Goal: Task Accomplishment & Management: Manage account settings

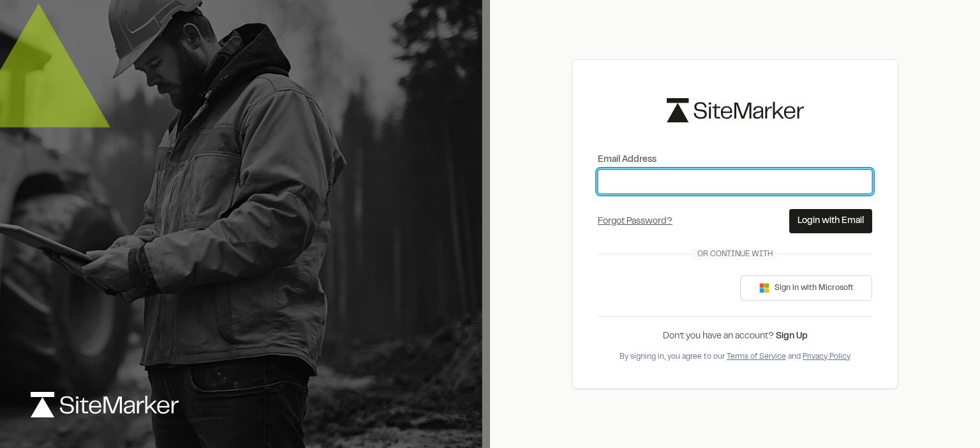
click at [643, 180] on input "Email Address" at bounding box center [735, 182] width 274 height 24
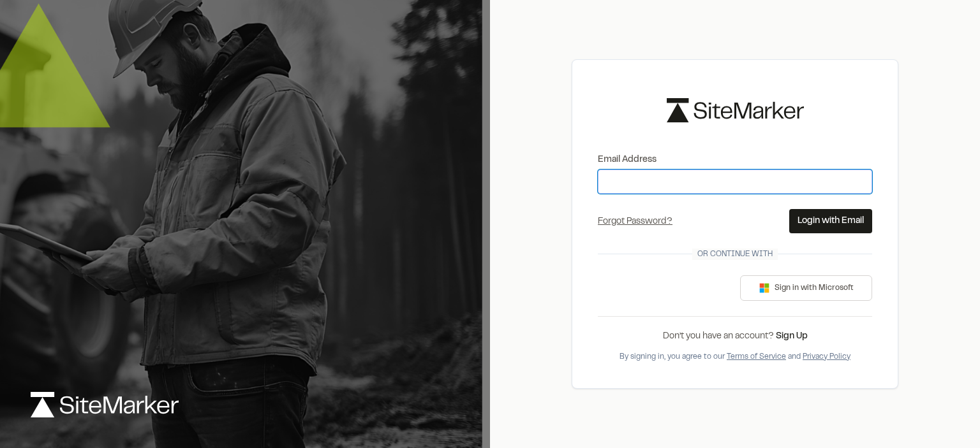
type input "**********"
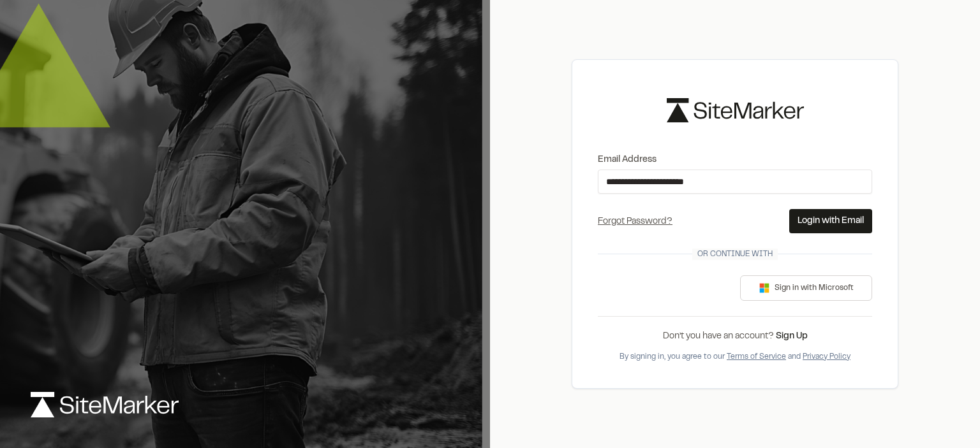
click at [822, 221] on button "Login with Email" at bounding box center [830, 221] width 83 height 24
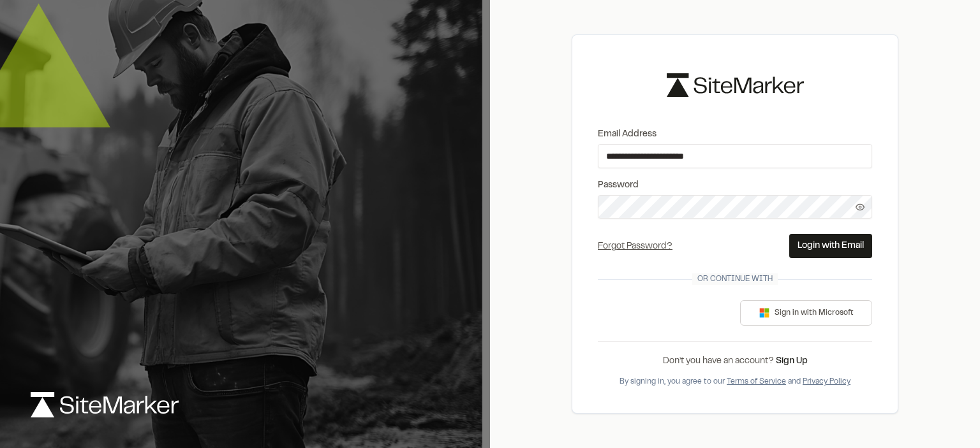
click at [831, 244] on button "Login with Email" at bounding box center [830, 246] width 83 height 24
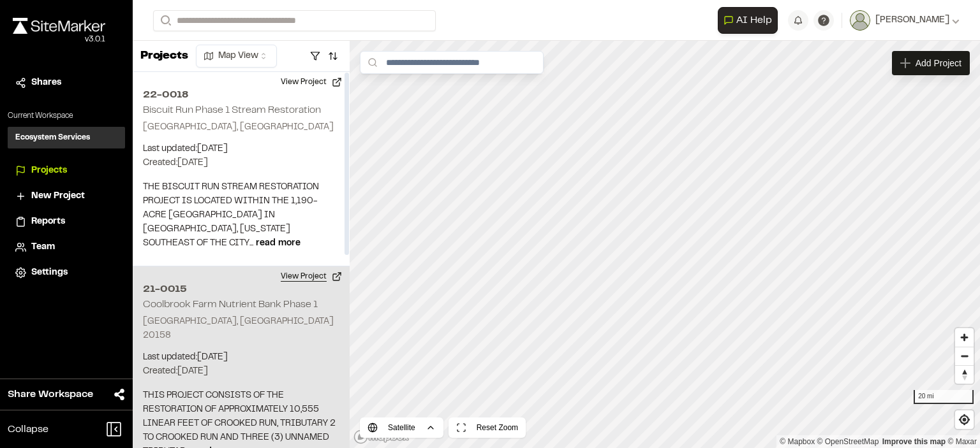
click at [306, 274] on button "View Project" at bounding box center [311, 277] width 77 height 20
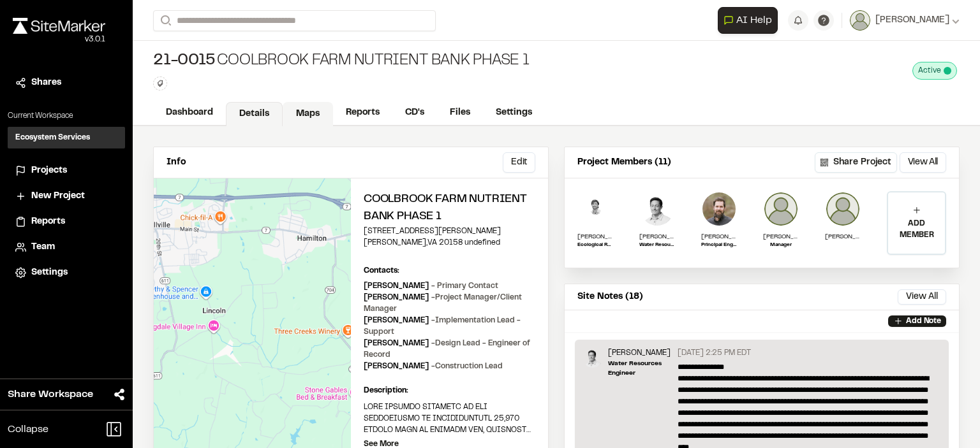
click at [309, 108] on link "Maps" at bounding box center [308, 114] width 50 height 24
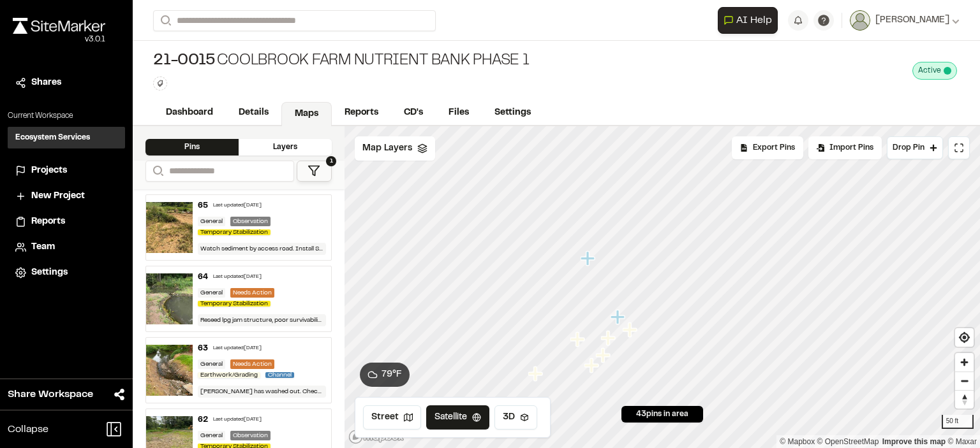
click at [281, 147] on div "Layers" at bounding box center [285, 147] width 93 height 17
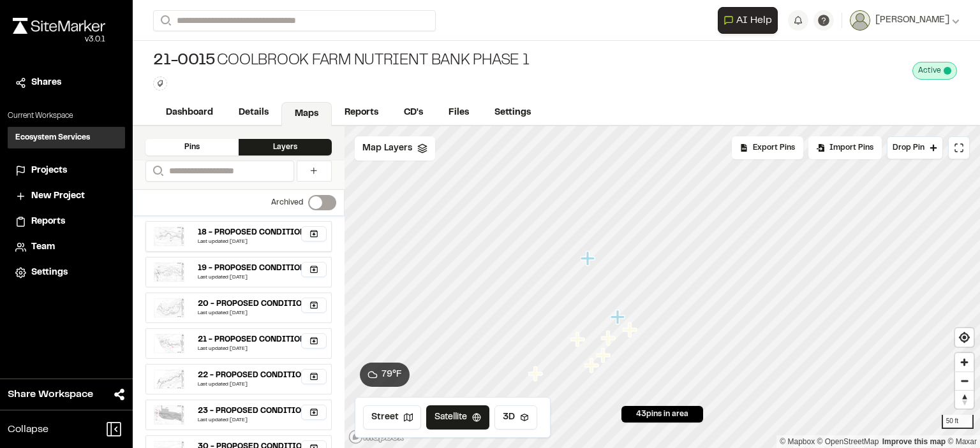
click at [162, 239] on img at bounding box center [169, 236] width 31 height 20
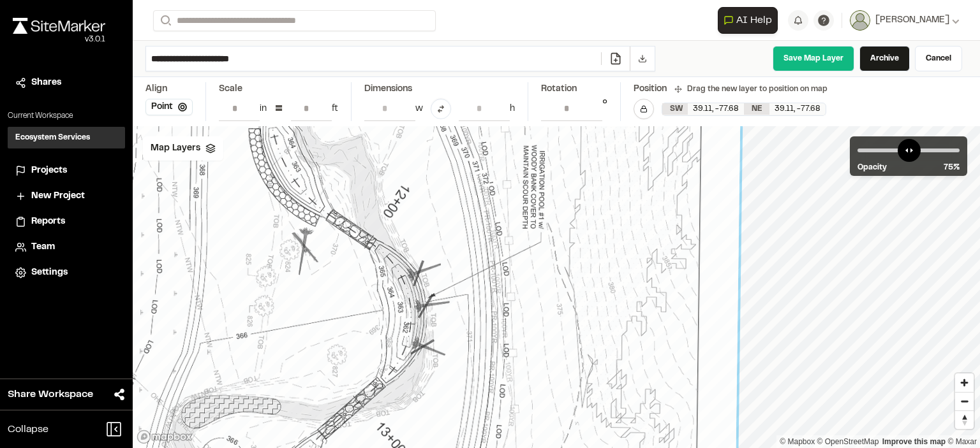
drag, startPoint x: 681, startPoint y: 232, endPoint x: 574, endPoint y: 239, distance: 107.4
click at [574, 239] on div at bounding box center [272, 344] width 950 height 1409
click at [508, 270] on div at bounding box center [272, 344] width 950 height 1409
click at [210, 151] on polyline at bounding box center [210, 152] width 8 height 2
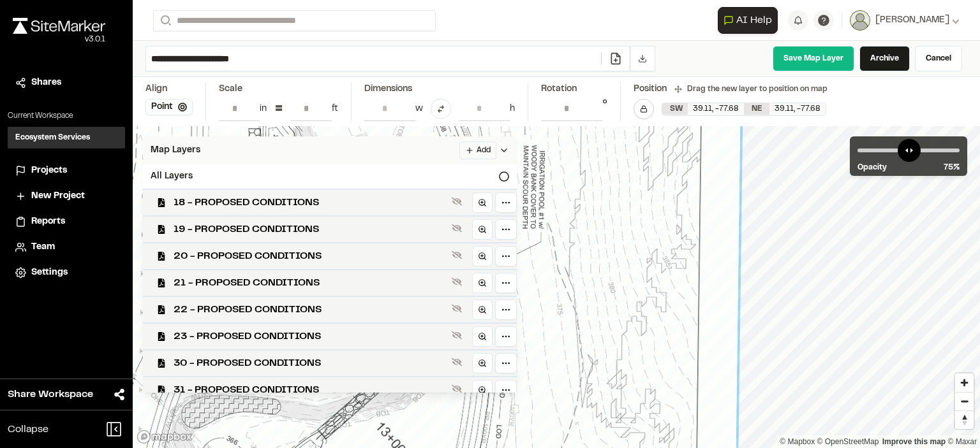
click at [138, 151] on div at bounding box center [272, 344] width 950 height 1409
click at [182, 140] on div "Map Layers Add" at bounding box center [330, 151] width 374 height 28
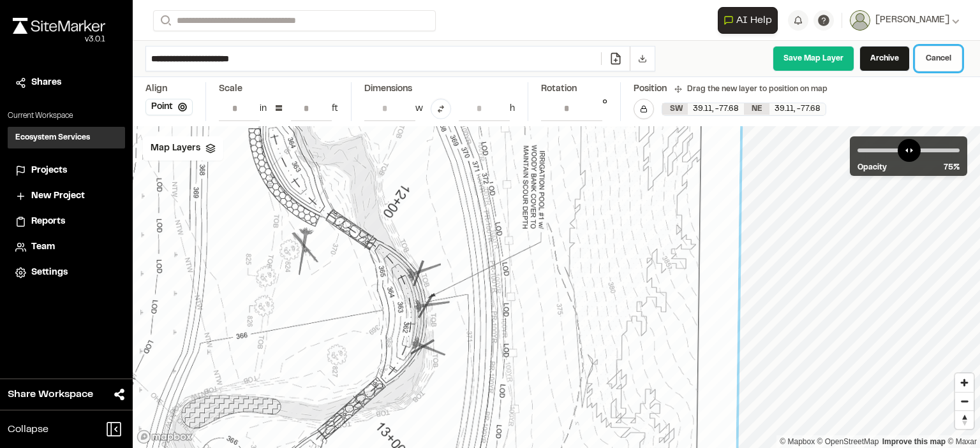
click at [935, 59] on link "Cancel" at bounding box center [938, 59] width 47 height 26
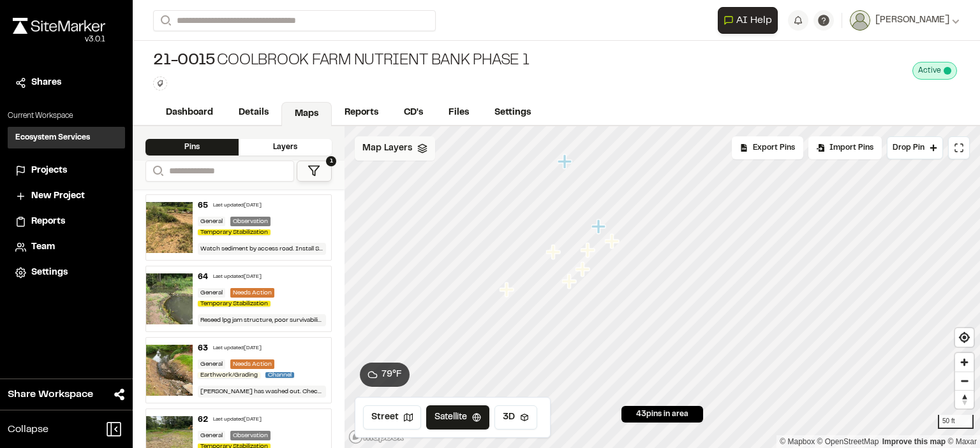
click at [397, 158] on div "Map Layers" at bounding box center [395, 149] width 80 height 24
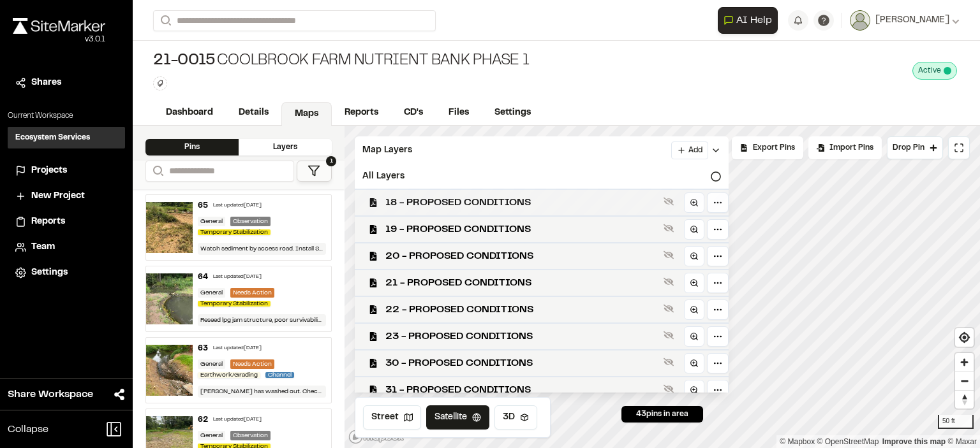
click at [402, 204] on span "18 - PROPOSED CONDITIONS" at bounding box center [521, 202] width 273 height 15
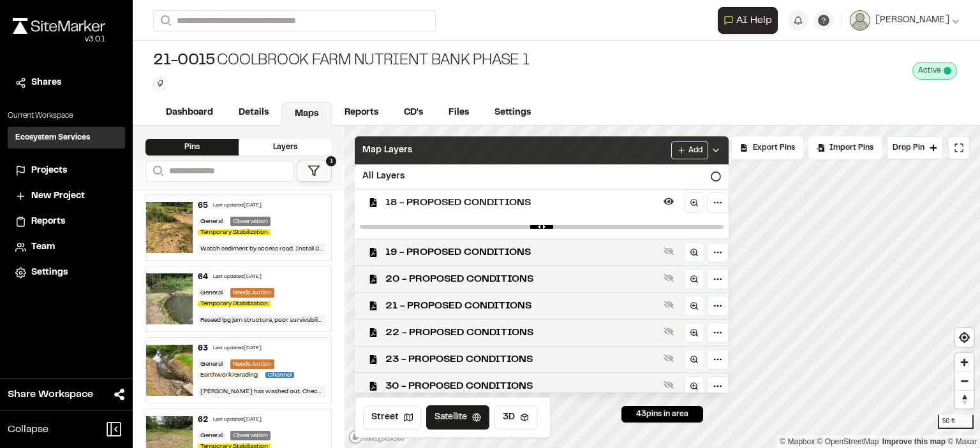
click at [610, 152] on div "Map Layers Add" at bounding box center [542, 151] width 374 height 28
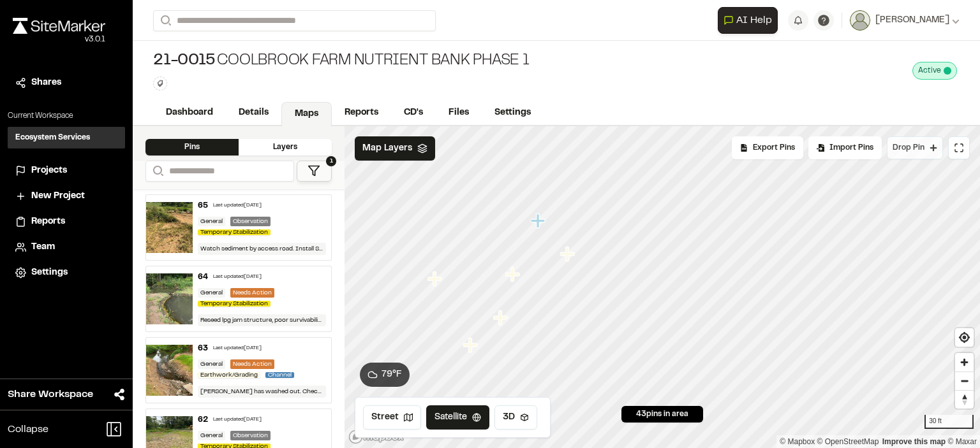
click at [924, 148] on span "Drop Pin" at bounding box center [908, 147] width 32 height 11
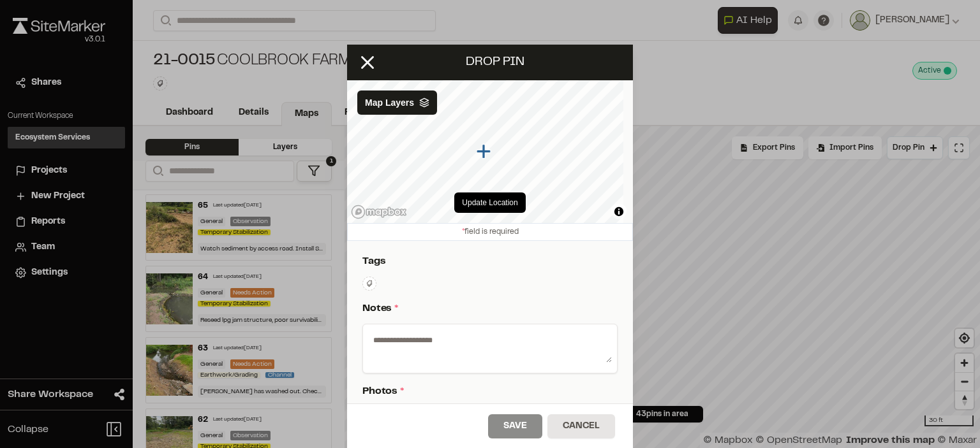
click at [367, 281] on icon at bounding box center [370, 284] width 6 height 6
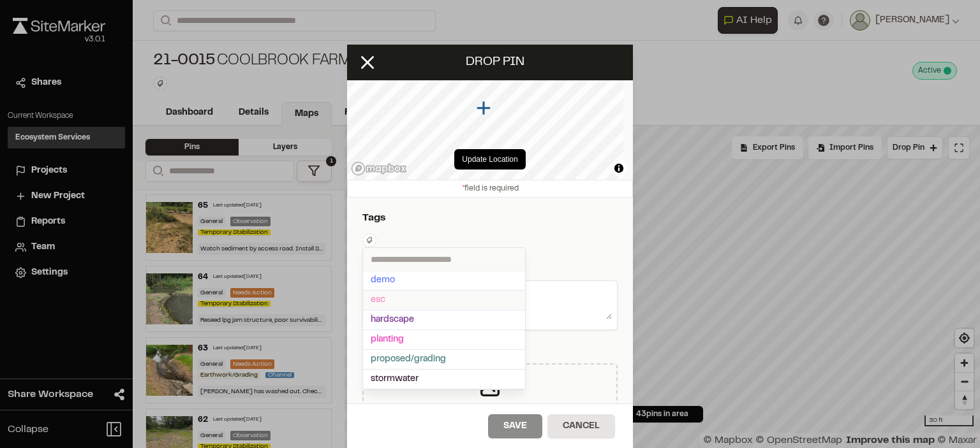
scroll to position [64, 0]
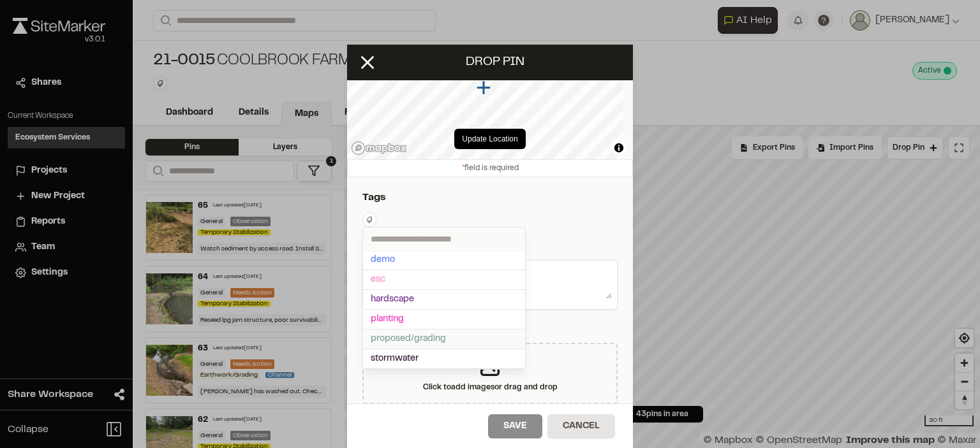
click at [405, 334] on span "proposed/grading" at bounding box center [444, 339] width 147 height 14
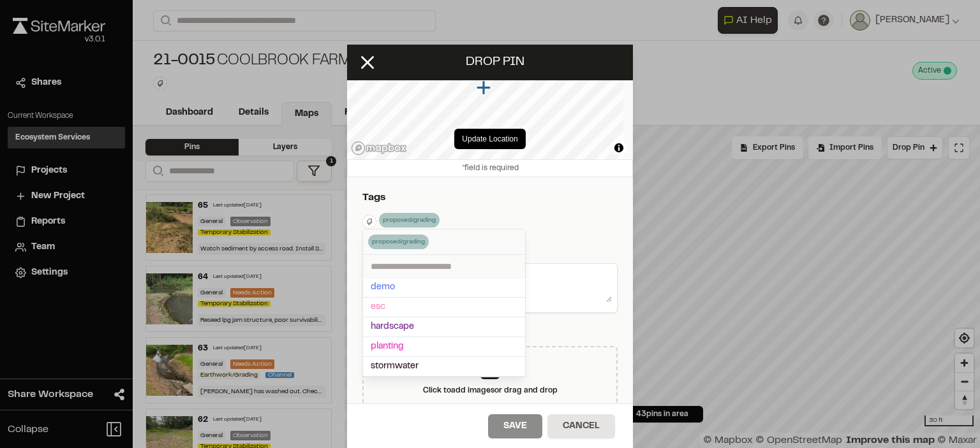
click at [546, 226] on div at bounding box center [490, 224] width 980 height 448
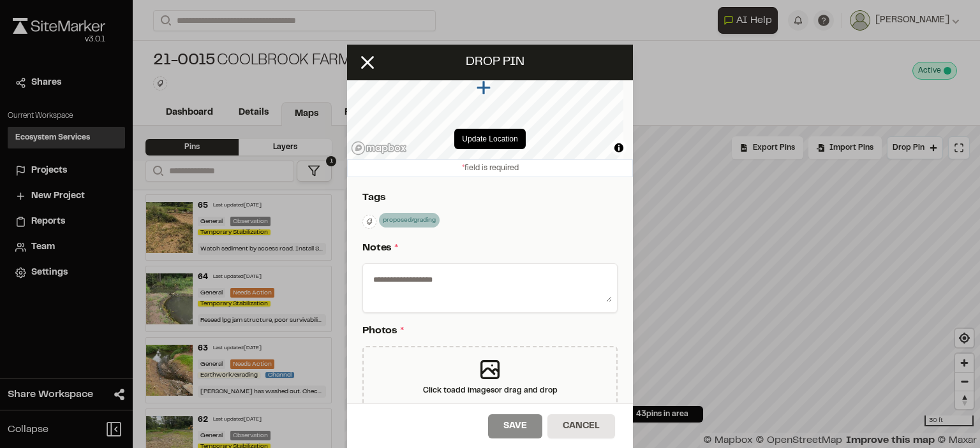
click at [425, 281] on textarea at bounding box center [490, 285] width 244 height 33
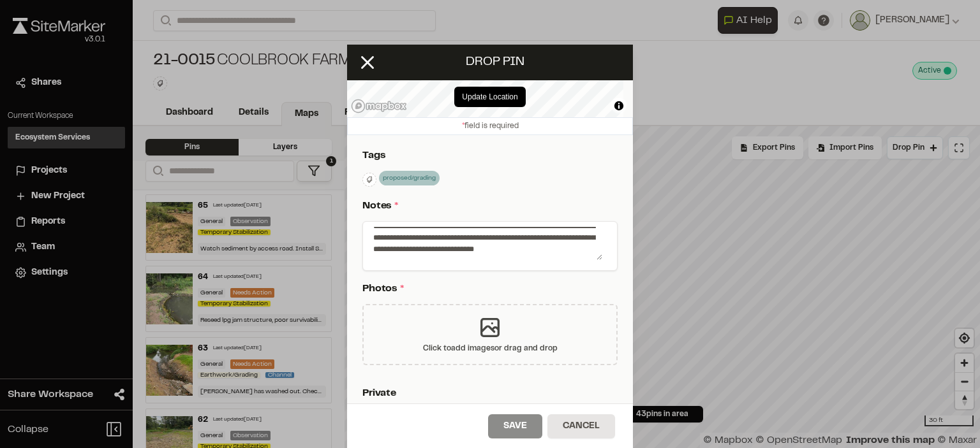
scroll to position [128, 0]
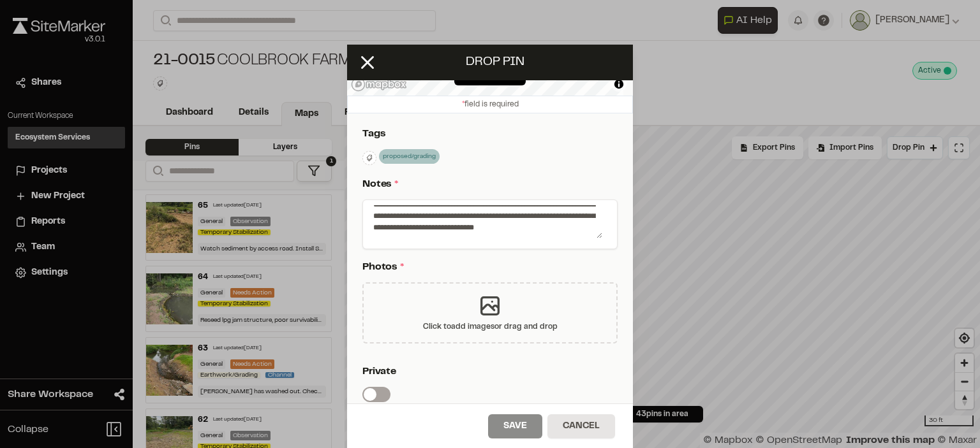
type textarea "**********"
click at [482, 306] on icon at bounding box center [490, 306] width 17 height 17
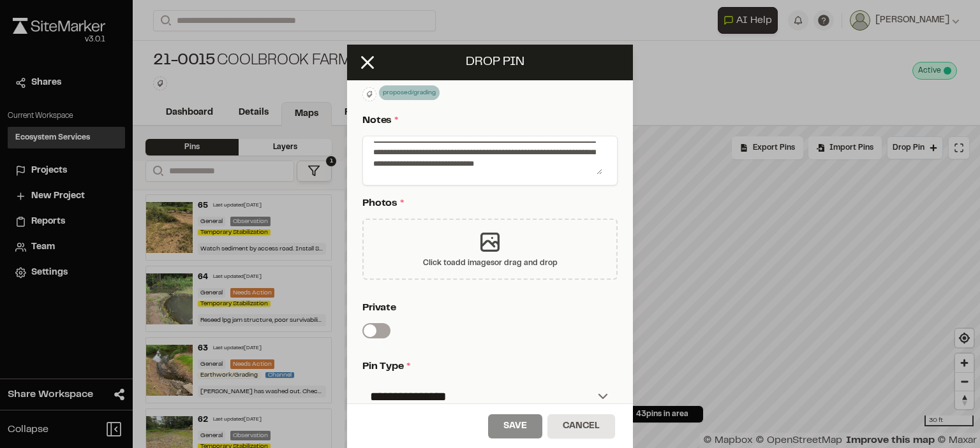
click at [477, 248] on icon at bounding box center [490, 243] width 26 height 26
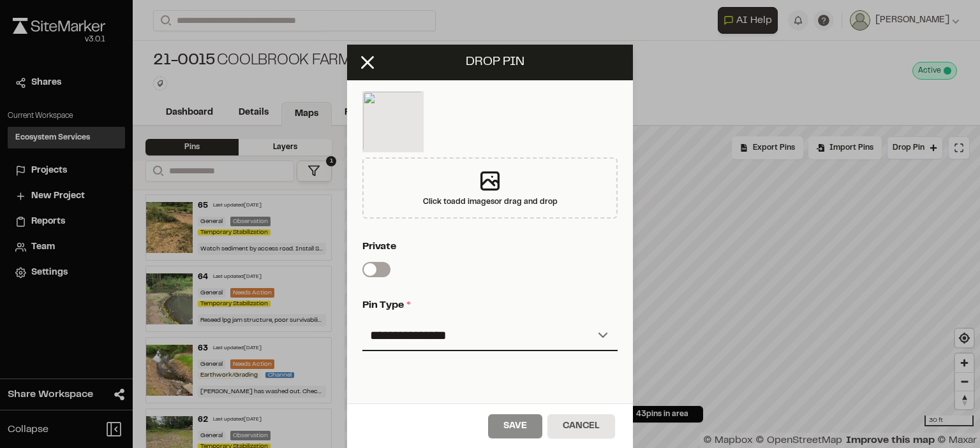
scroll to position [383, 0]
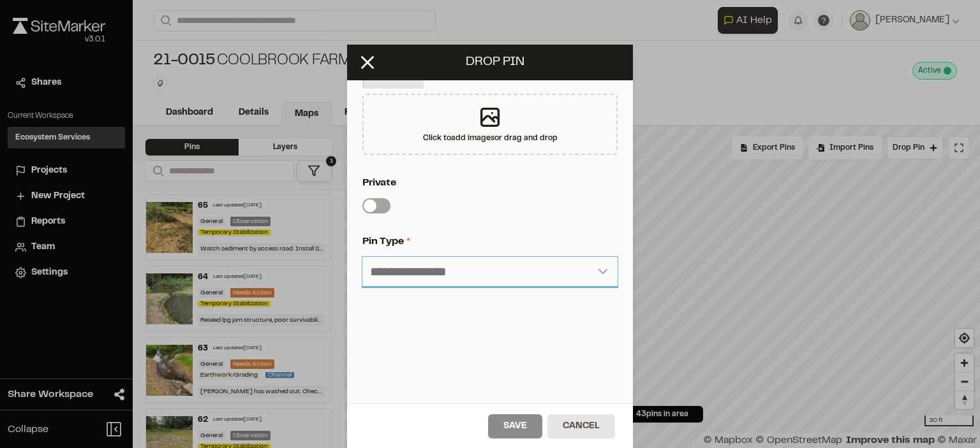
click at [408, 274] on select "**********" at bounding box center [489, 272] width 255 height 31
select select "****"
click at [362, 257] on select "**********" at bounding box center [489, 272] width 255 height 31
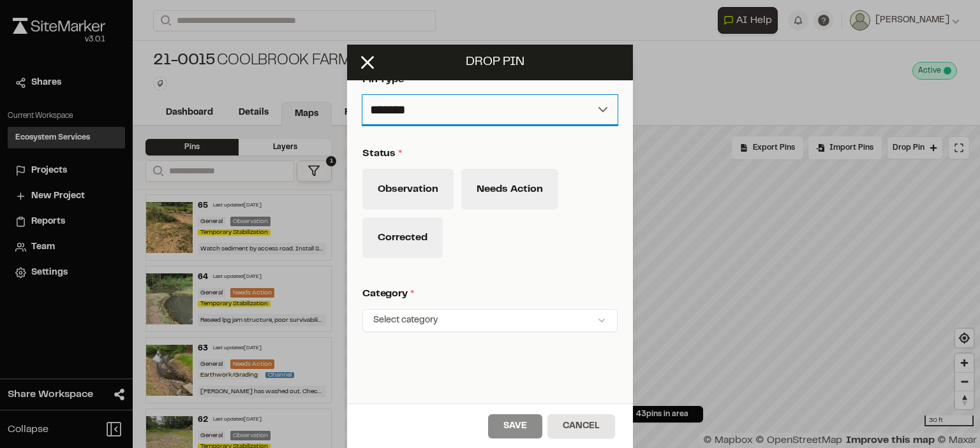
scroll to position [574, 0]
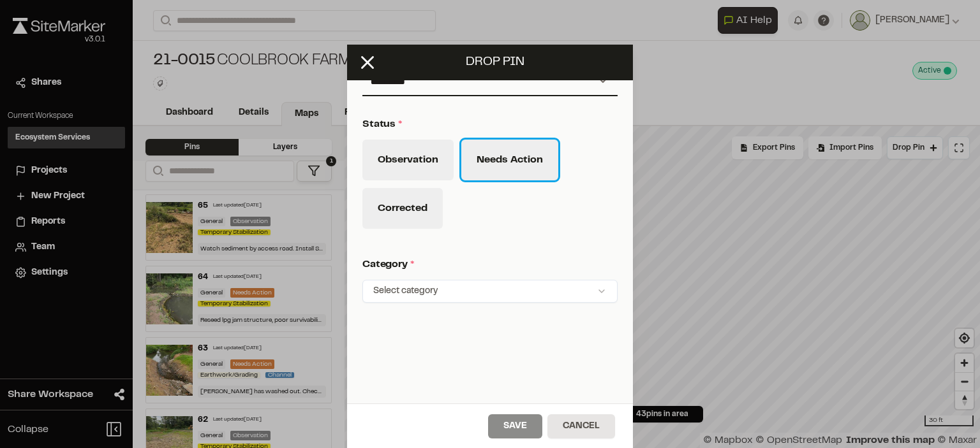
click at [480, 163] on button "Needs Action" at bounding box center [509, 160] width 97 height 41
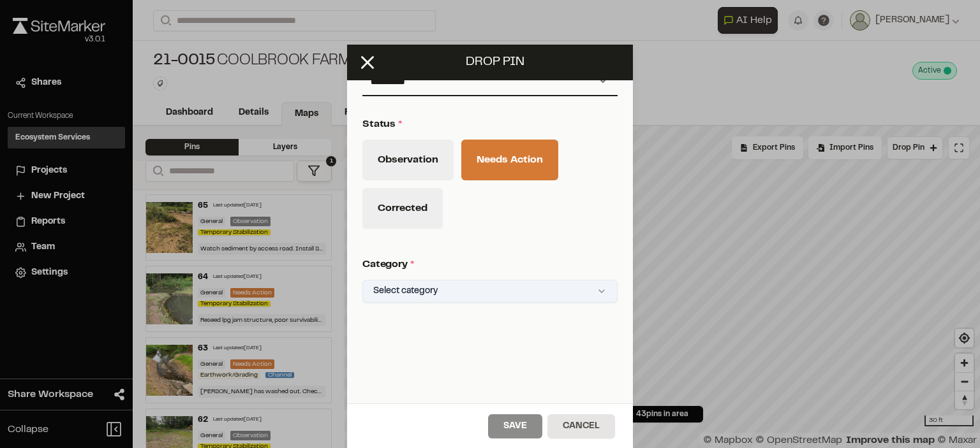
click at [415, 294] on html "**********" at bounding box center [490, 224] width 980 height 448
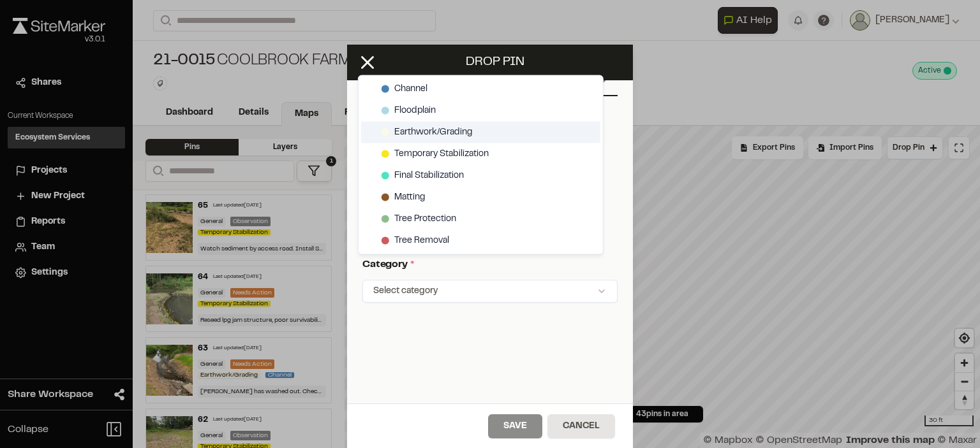
click at [419, 135] on span "Earthwork/Grading" at bounding box center [433, 133] width 78 height 14
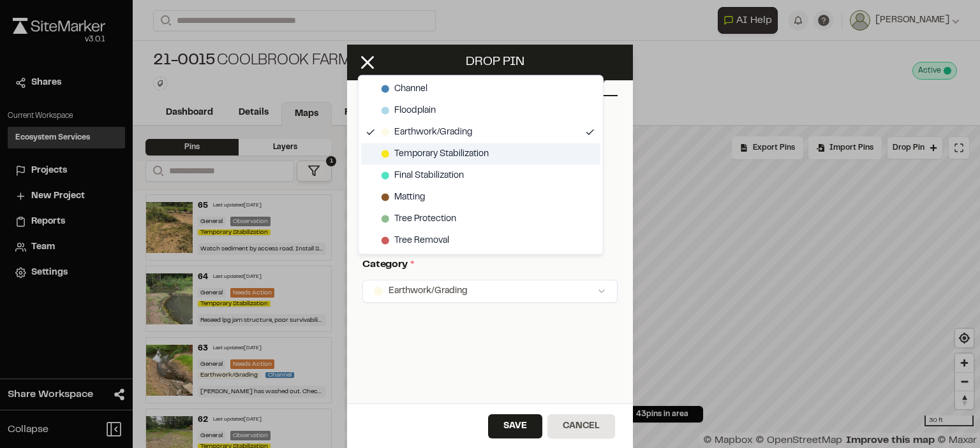
click at [418, 154] on span "Temporary Stabilization" at bounding box center [441, 154] width 94 height 14
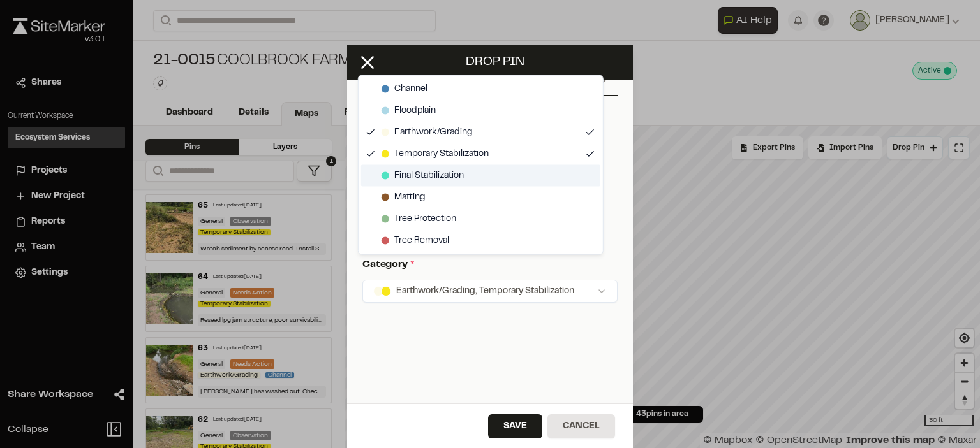
click at [415, 170] on span "Final Stabilization" at bounding box center [429, 176] width 70 height 14
click at [512, 424] on html "**********" at bounding box center [490, 224] width 980 height 448
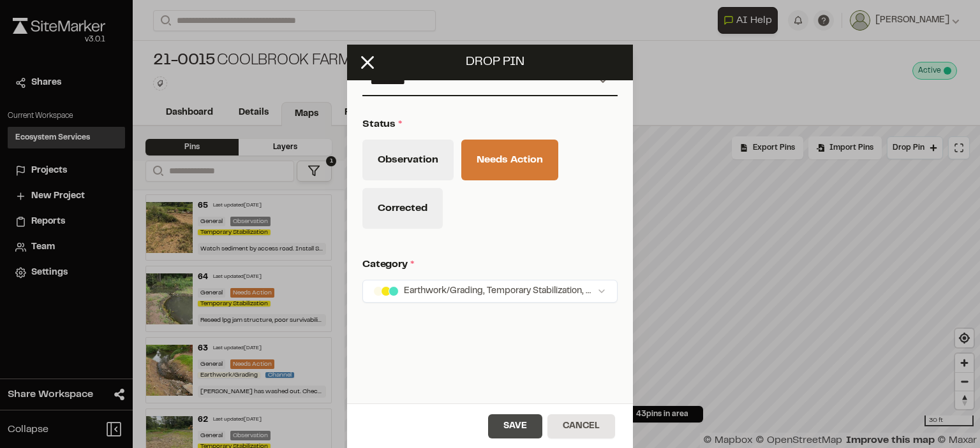
click at [506, 426] on button "Save" at bounding box center [515, 427] width 54 height 24
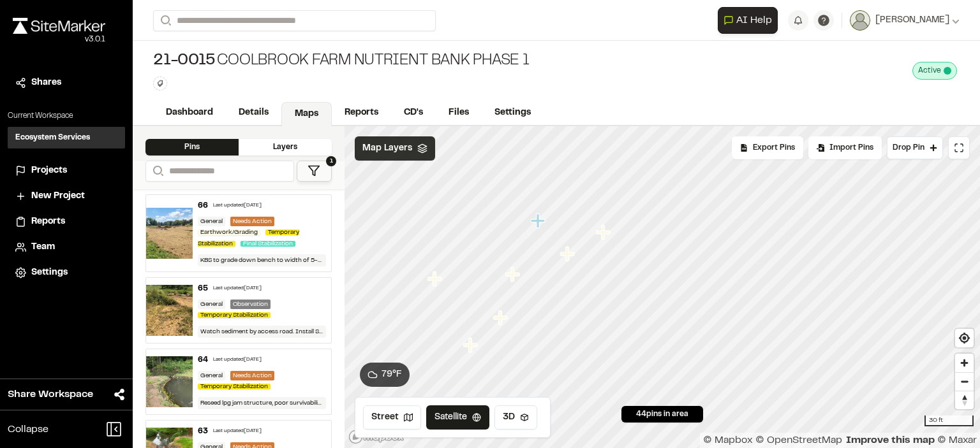
click at [424, 152] on icon at bounding box center [422, 149] width 10 height 10
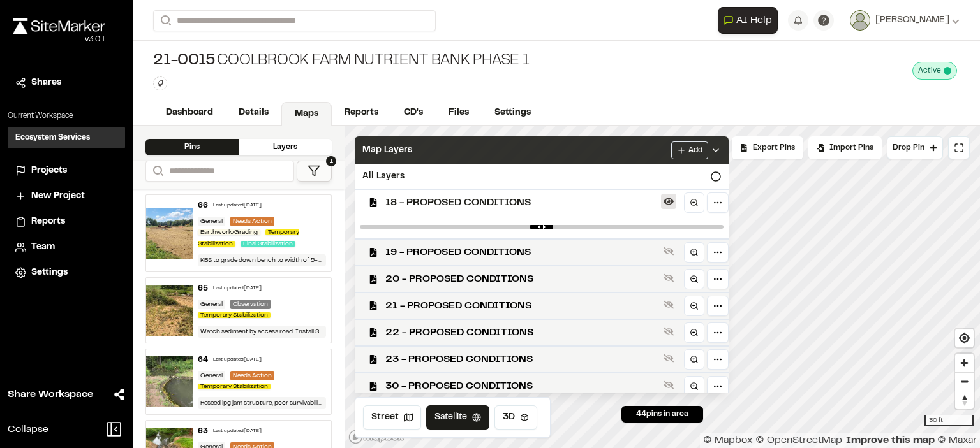
click at [670, 198] on icon at bounding box center [668, 201] width 10 height 7
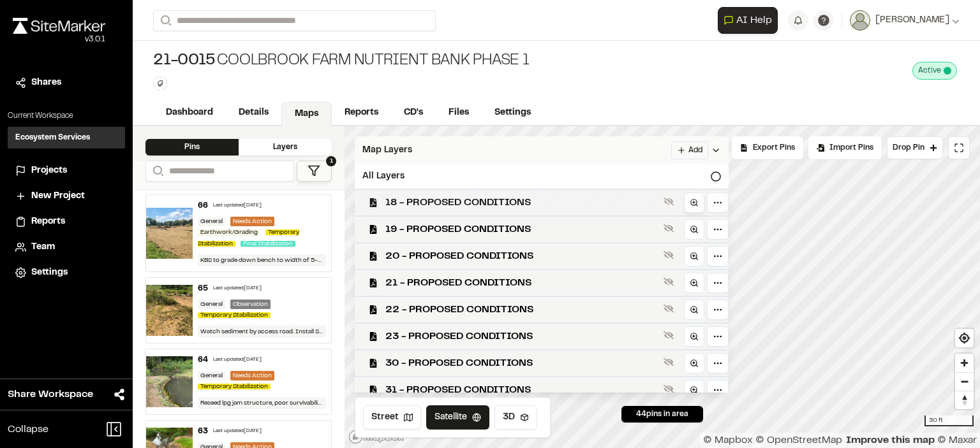
click at [693, 200] on circle at bounding box center [694, 203] width 6 height 6
click at [669, 198] on icon at bounding box center [668, 202] width 10 height 8
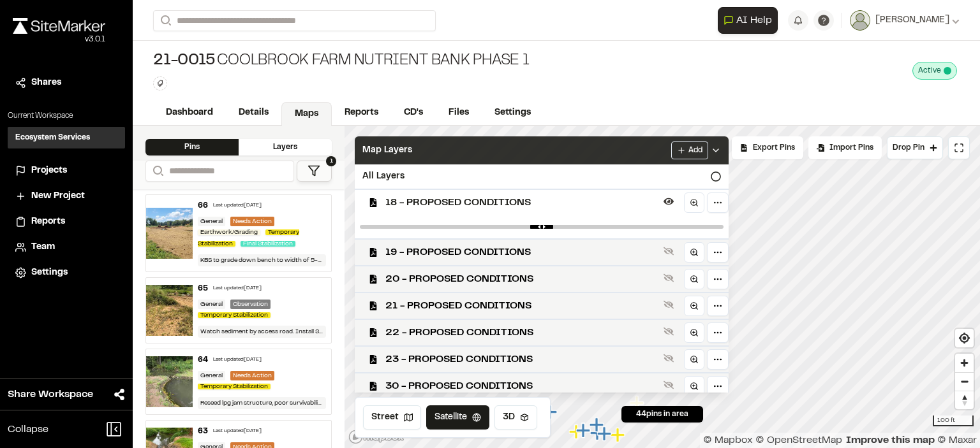
click at [570, 156] on div "Map Layers Add" at bounding box center [542, 151] width 374 height 28
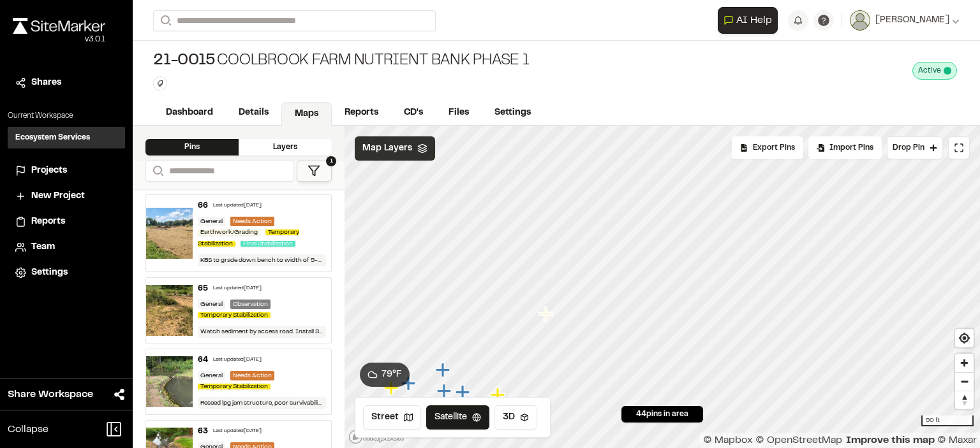
click at [406, 154] on span "Map Layers" at bounding box center [387, 149] width 50 height 14
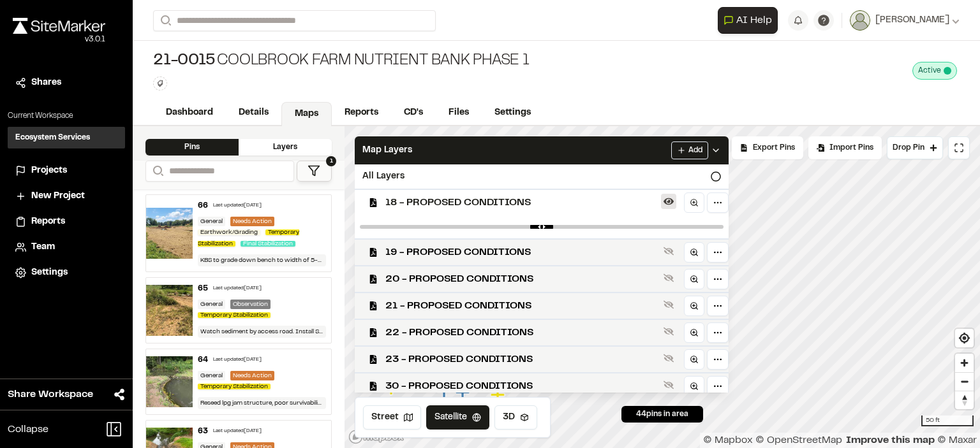
click at [669, 200] on icon at bounding box center [668, 201] width 10 height 7
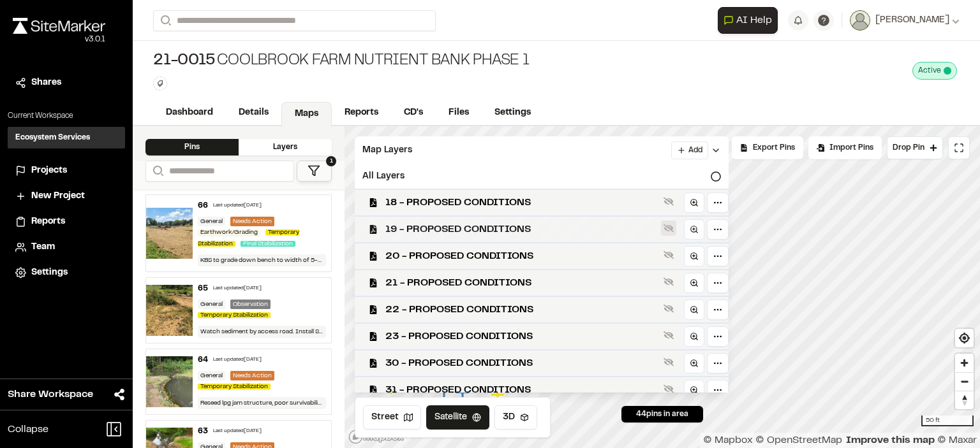
click at [668, 226] on icon at bounding box center [668, 228] width 10 height 10
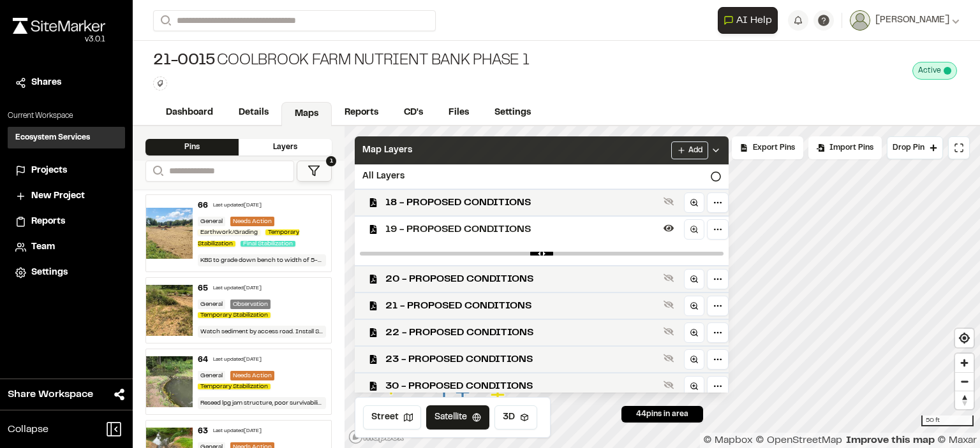
click at [599, 151] on div "Map Layers Add" at bounding box center [542, 151] width 374 height 28
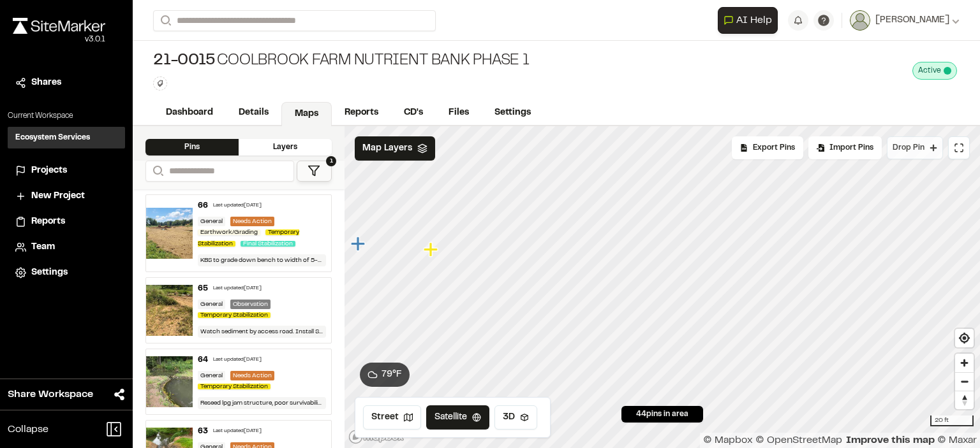
click at [919, 150] on span "Drop Pin" at bounding box center [908, 147] width 32 height 11
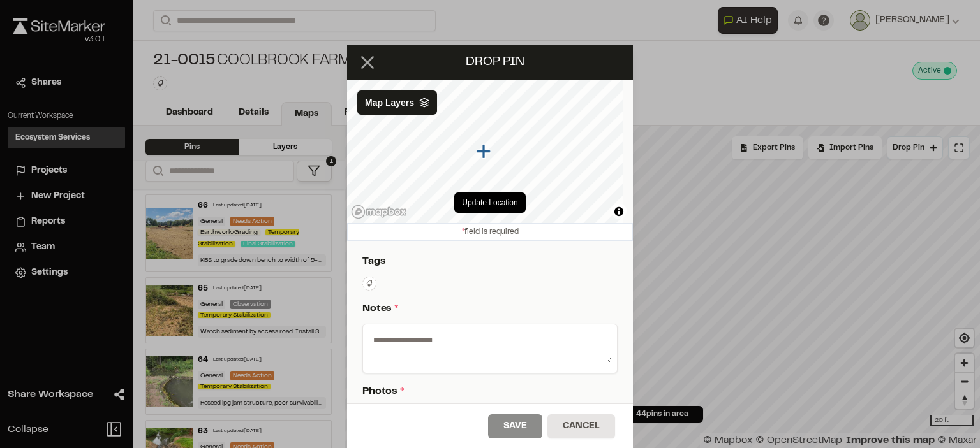
click at [357, 54] on icon at bounding box center [368, 63] width 22 height 22
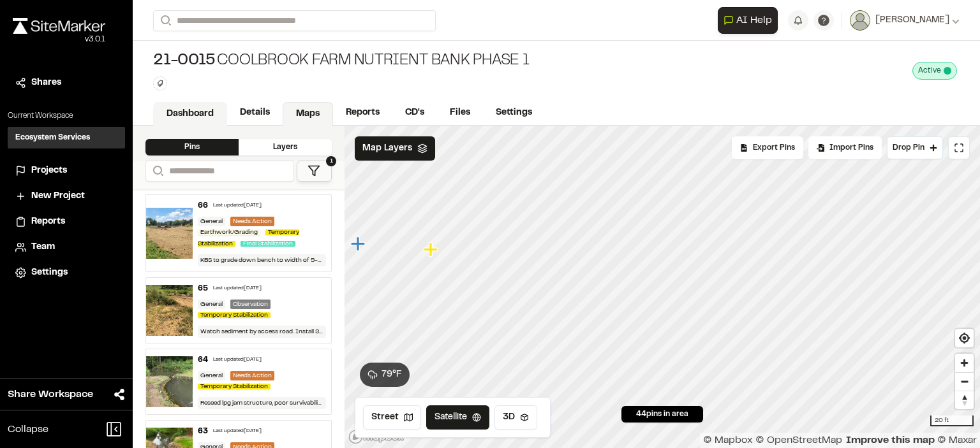
click at [210, 112] on link "Dashboard" at bounding box center [190, 114] width 74 height 24
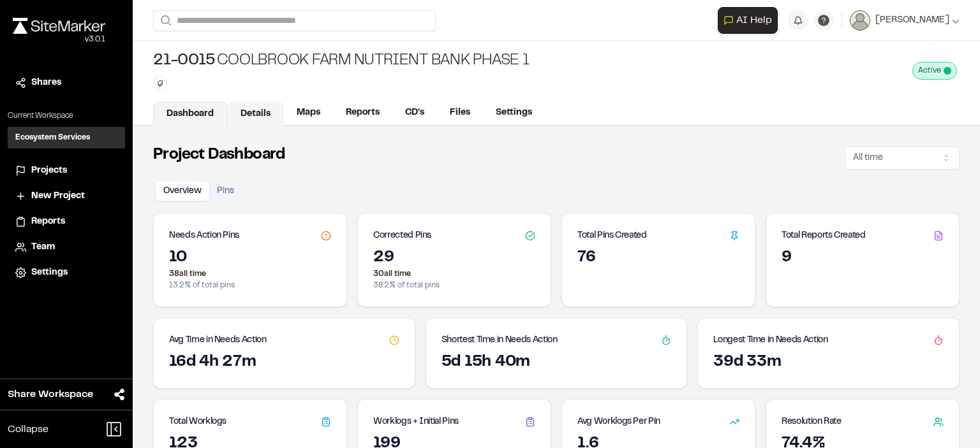
click at [260, 114] on link "Details" at bounding box center [255, 114] width 57 height 24
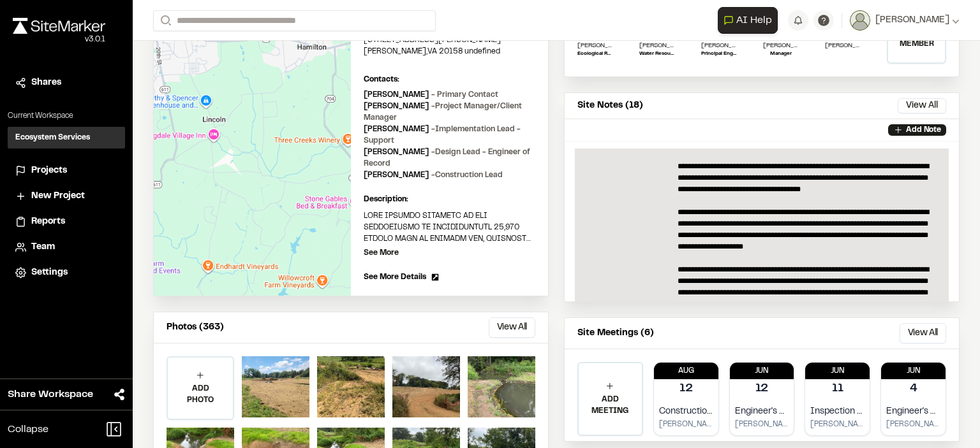
scroll to position [128, 0]
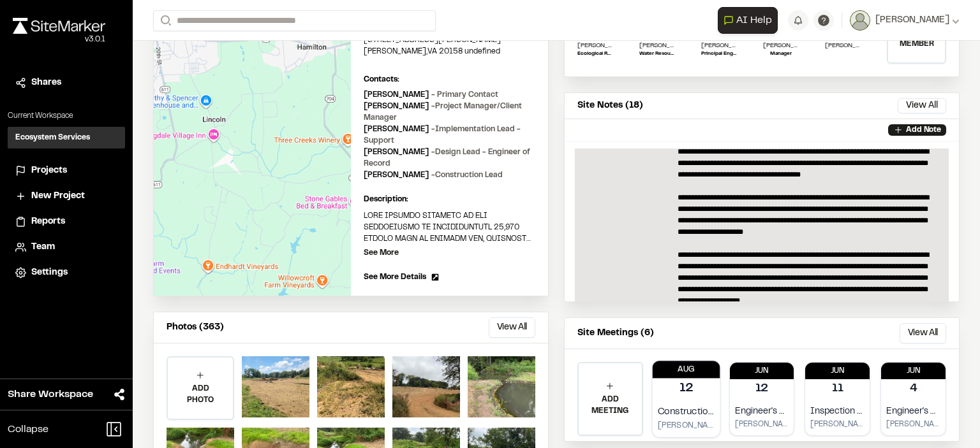
click at [677, 406] on p "Construction Inspectiom" at bounding box center [686, 412] width 57 height 15
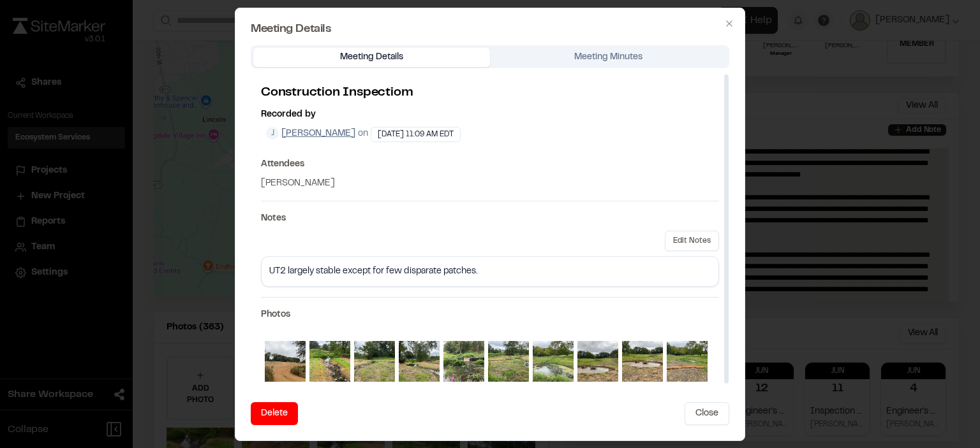
scroll to position [8, 0]
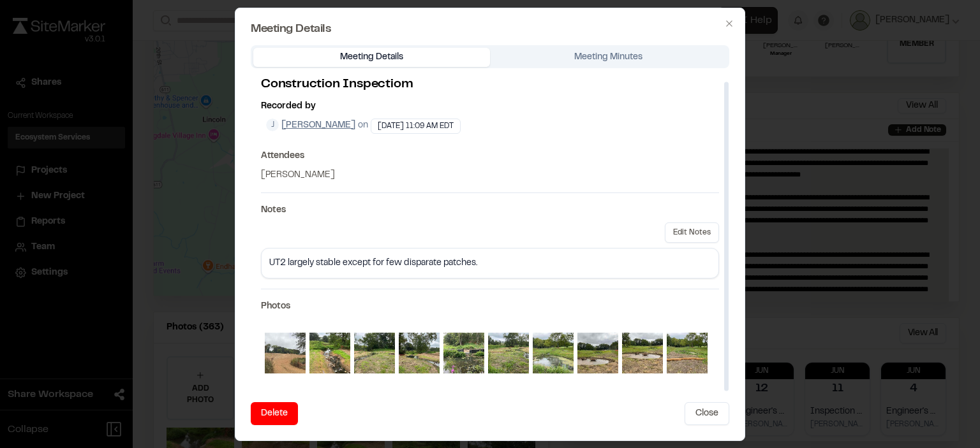
click at [285, 358] on img at bounding box center [285, 353] width 41 height 41
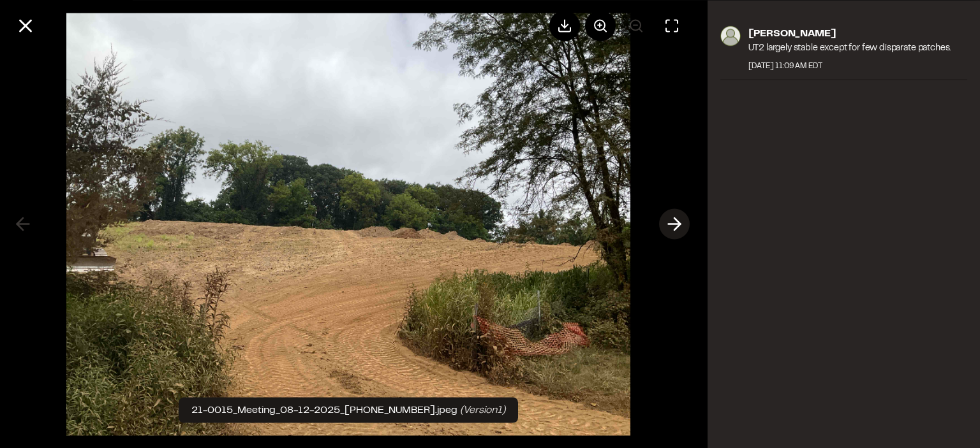
click at [671, 225] on line at bounding box center [674, 225] width 12 height 0
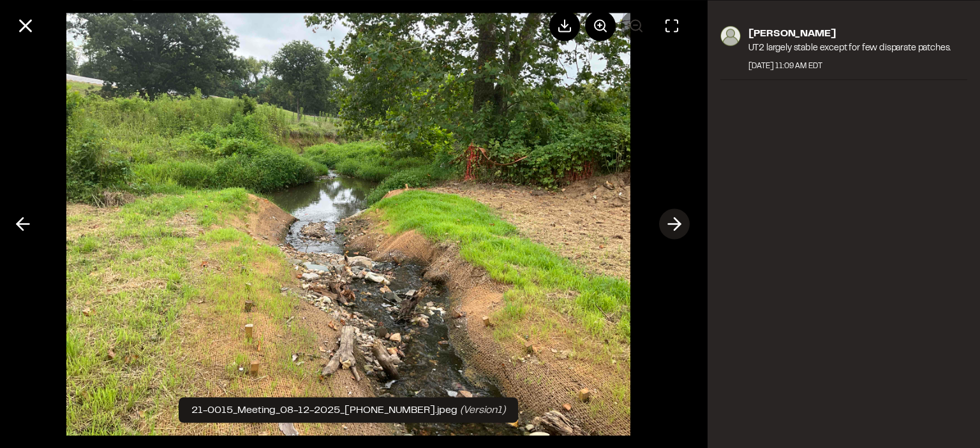
click at [671, 225] on line at bounding box center [674, 225] width 12 height 0
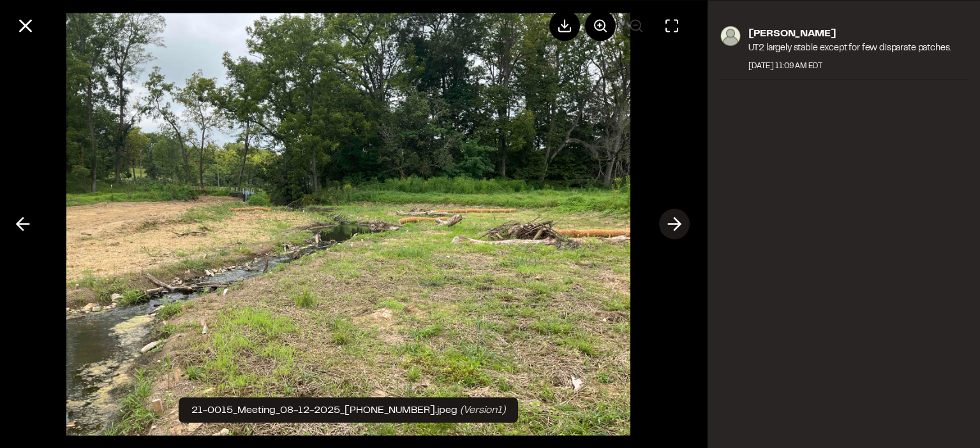
click at [671, 225] on line at bounding box center [674, 225] width 12 height 0
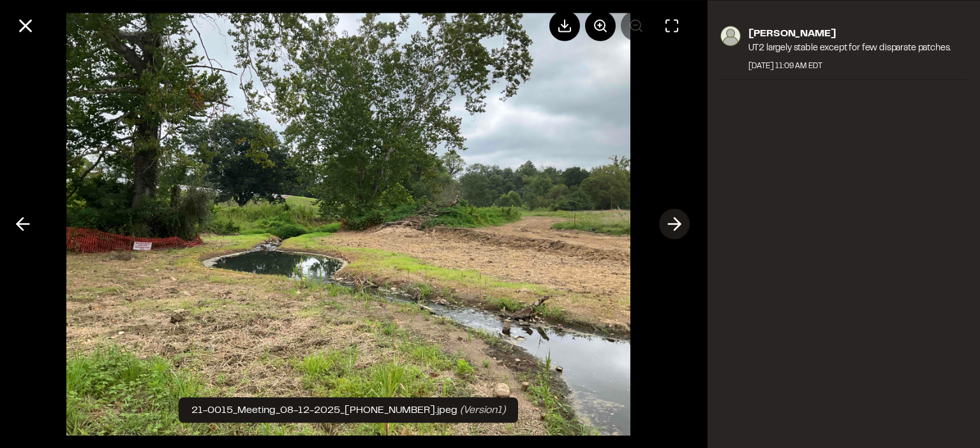
click at [671, 225] on line at bounding box center [674, 225] width 12 height 0
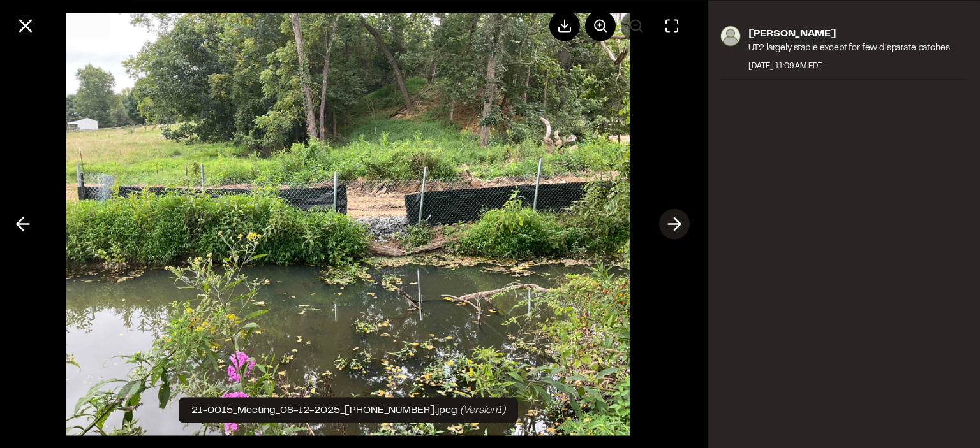
click at [671, 225] on line at bounding box center [674, 225] width 12 height 0
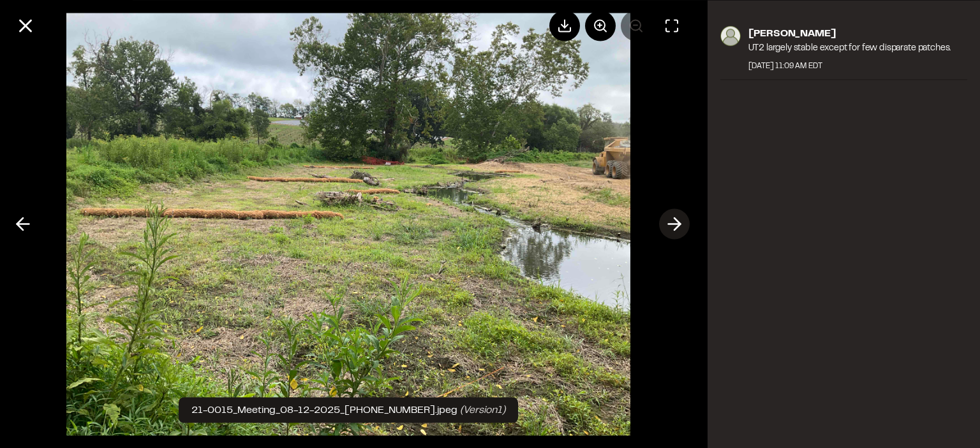
click at [671, 225] on line at bounding box center [674, 225] width 12 height 0
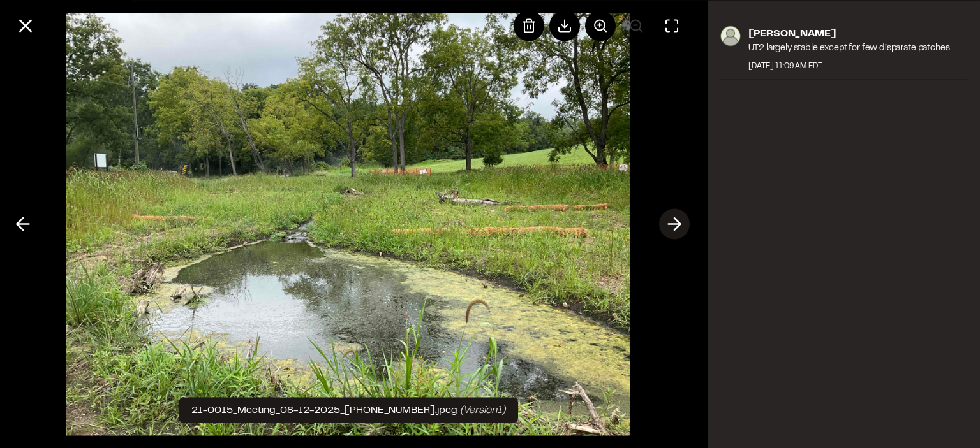
click at [671, 225] on line at bounding box center [674, 225] width 12 height 0
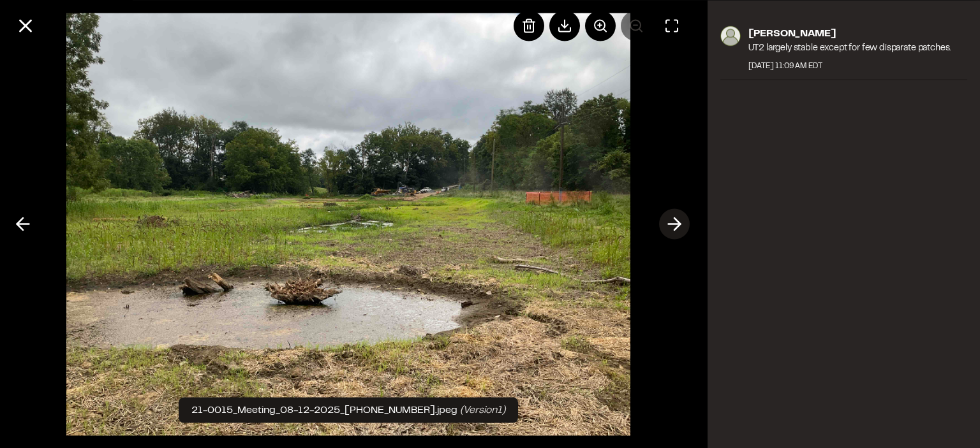
click at [671, 225] on line at bounding box center [674, 225] width 12 height 0
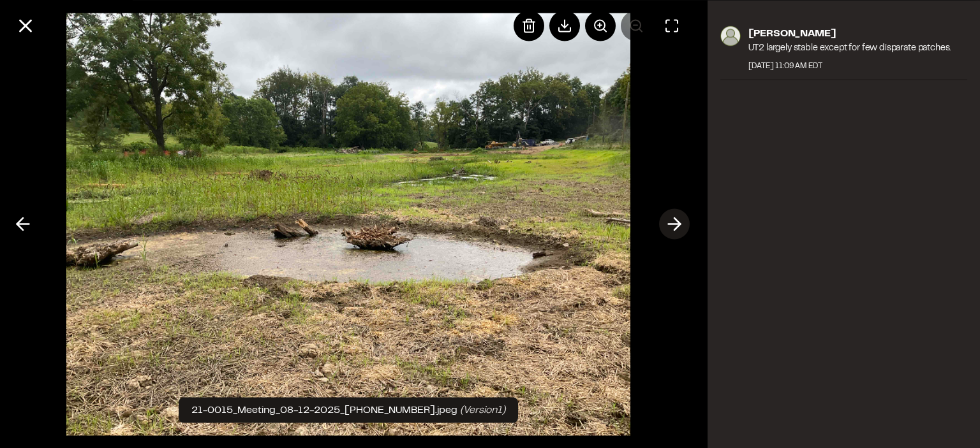
click at [671, 225] on line at bounding box center [674, 225] width 12 height 0
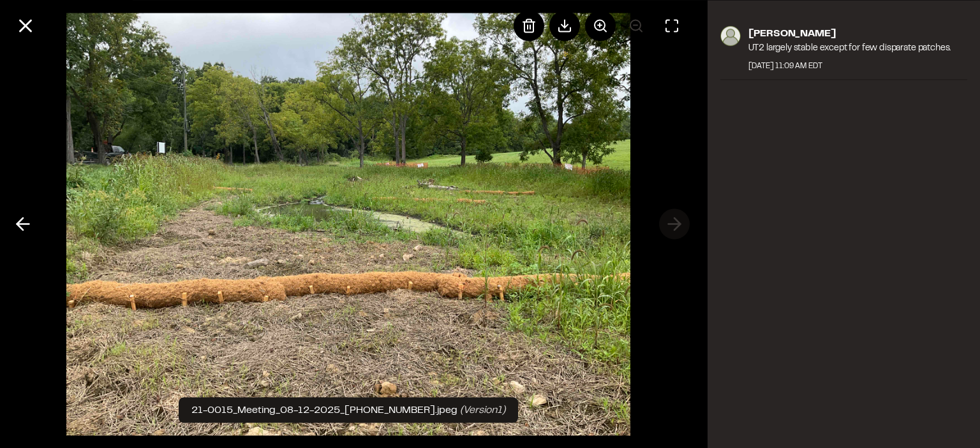
click at [671, 225] on div at bounding box center [348, 224] width 697 height 448
click at [24, 22] on icon at bounding box center [26, 26] width 22 height 22
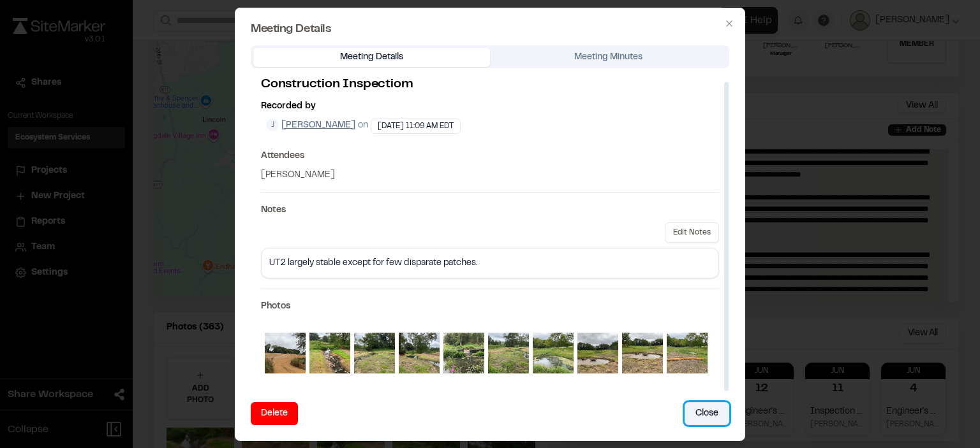
click at [704, 410] on button "Close" at bounding box center [706, 414] width 45 height 23
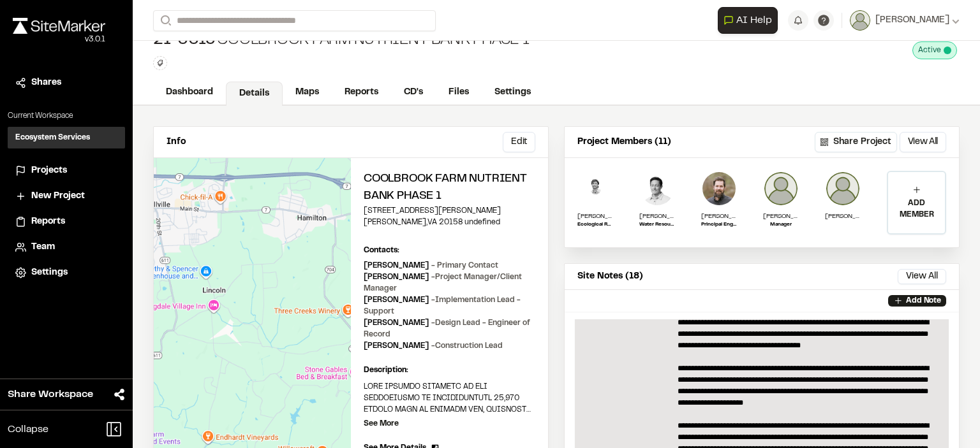
scroll to position [0, 0]
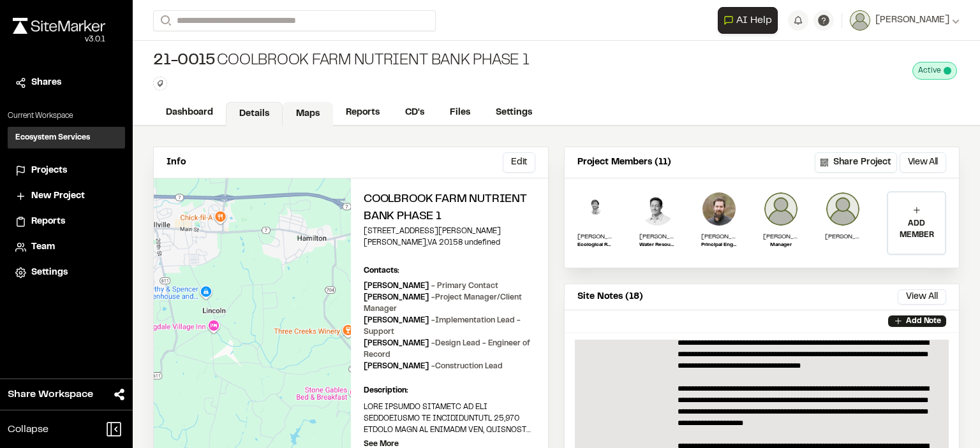
click at [307, 112] on link "Maps" at bounding box center [308, 114] width 50 height 24
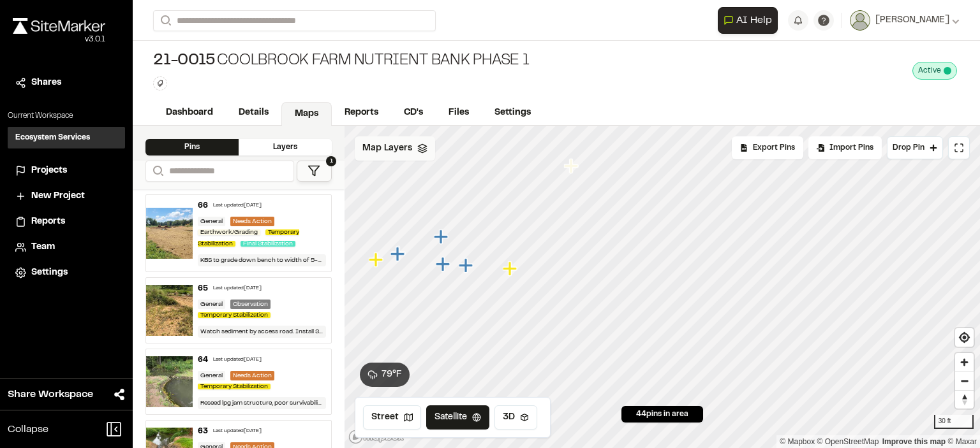
click at [414, 158] on div "Map Layers" at bounding box center [395, 149] width 80 height 24
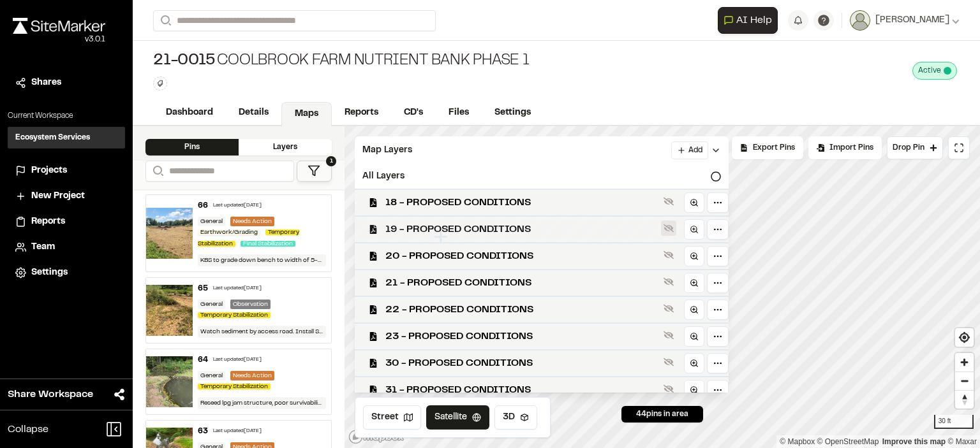
click at [669, 228] on icon at bounding box center [668, 229] width 10 height 8
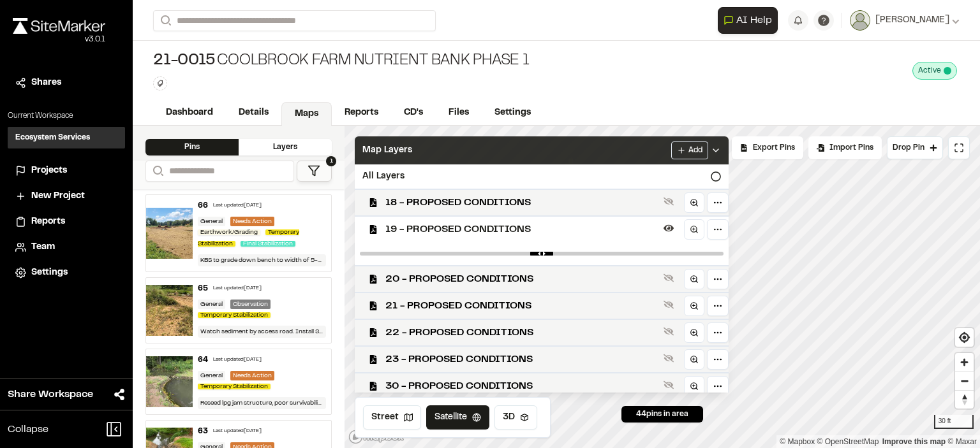
click at [631, 152] on div "Map Layers Add" at bounding box center [542, 151] width 374 height 28
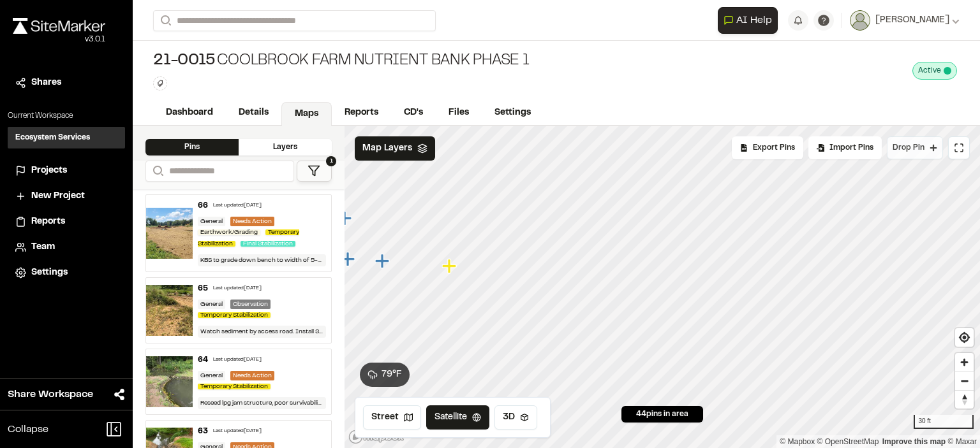
click at [921, 141] on button "Drop Pin" at bounding box center [915, 148] width 56 height 23
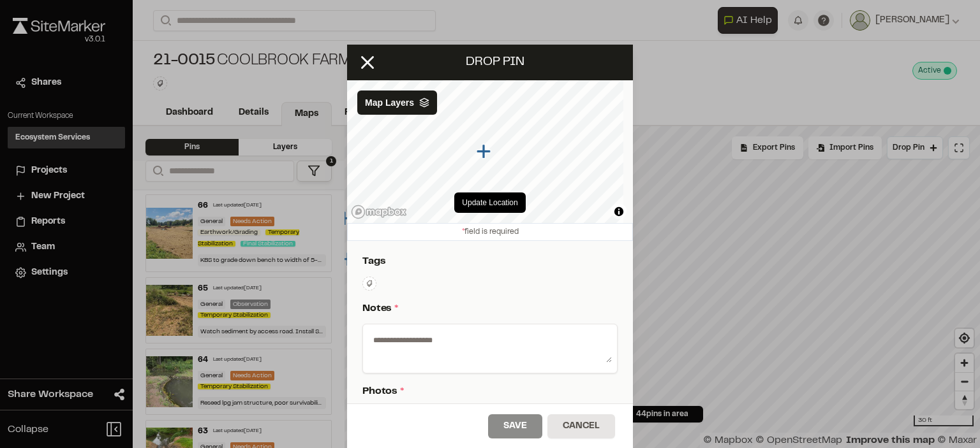
scroll to position [64, 0]
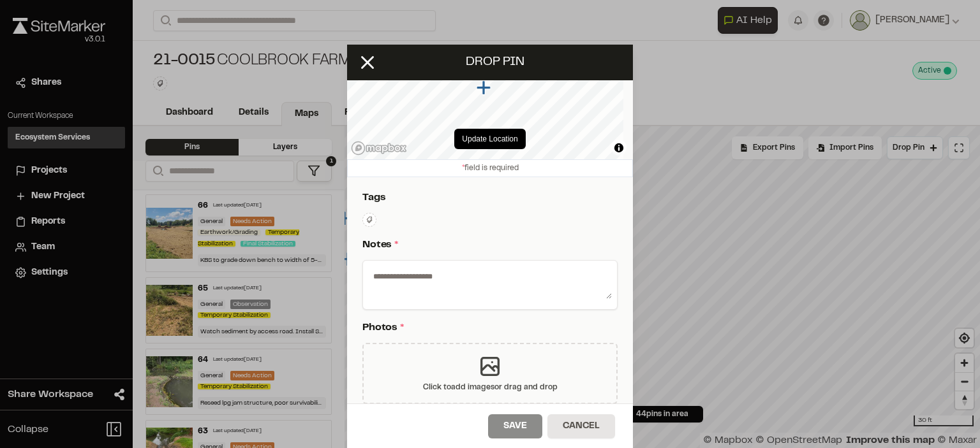
click at [484, 361] on icon at bounding box center [490, 367] width 26 height 26
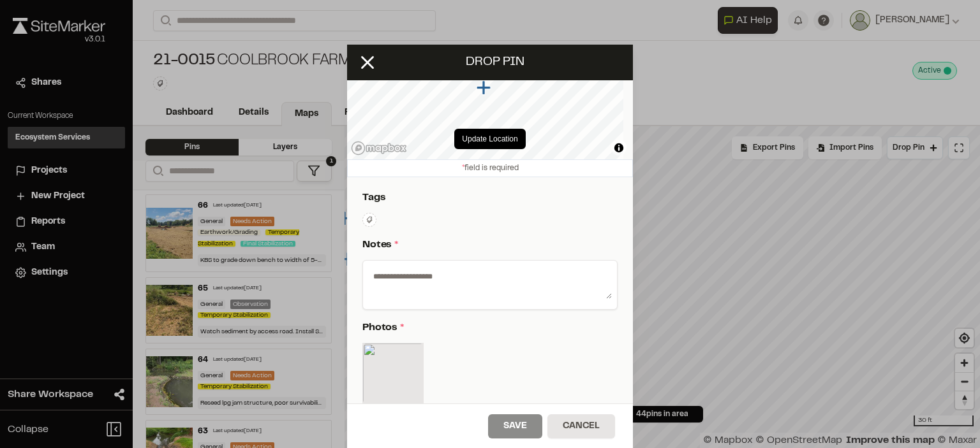
click at [368, 219] on button at bounding box center [369, 220] width 14 height 14
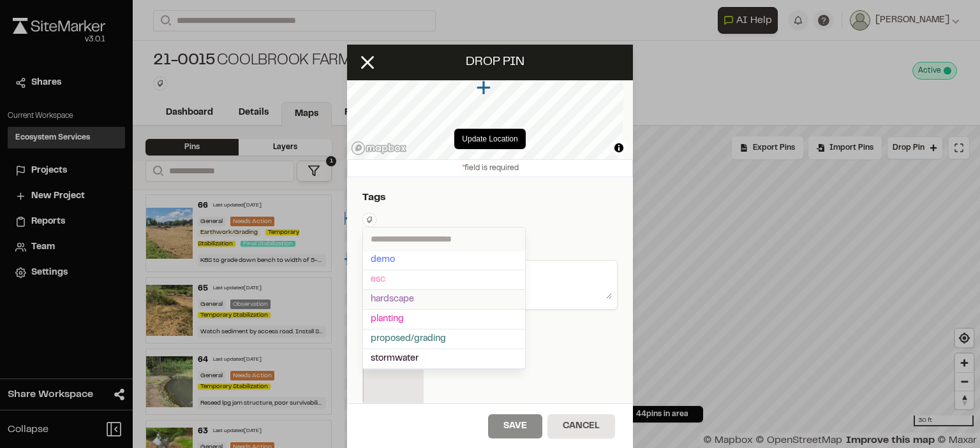
click at [388, 293] on span "hardscape" at bounding box center [444, 300] width 147 height 14
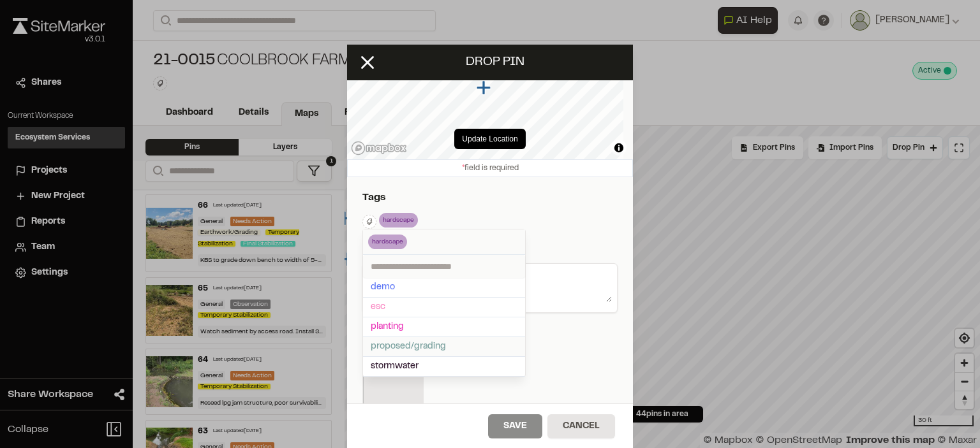
click at [400, 340] on span "proposed/grading" at bounding box center [444, 347] width 147 height 14
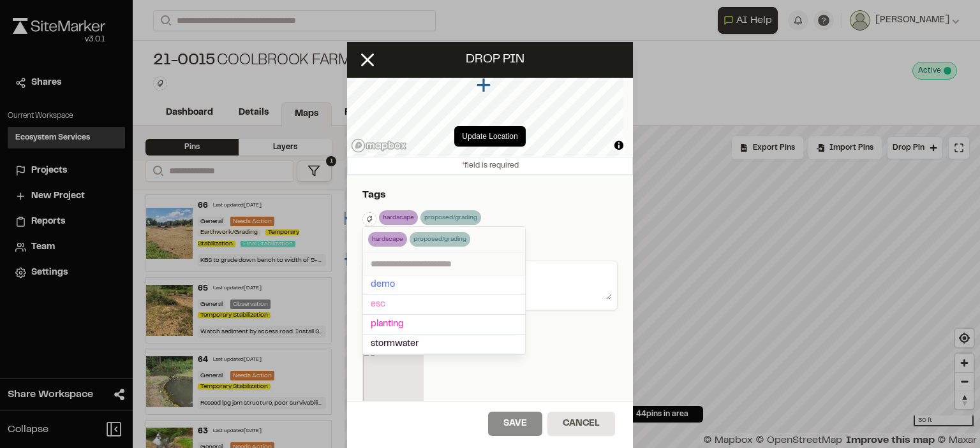
scroll to position [3, 0]
click at [558, 205] on div at bounding box center [490, 221] width 980 height 448
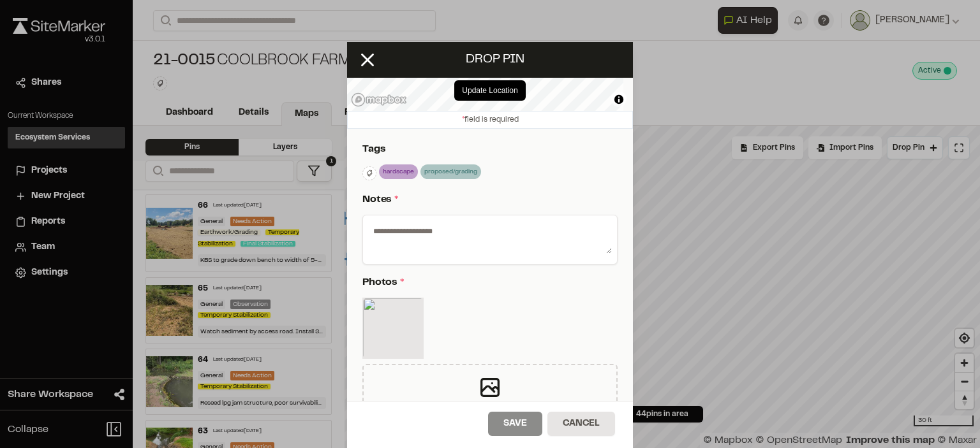
scroll to position [191, 0]
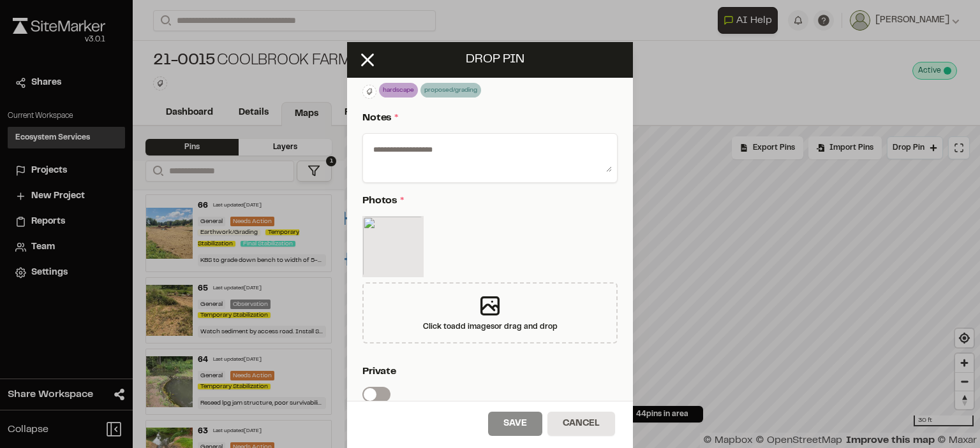
click at [454, 151] on textarea at bounding box center [490, 155] width 244 height 33
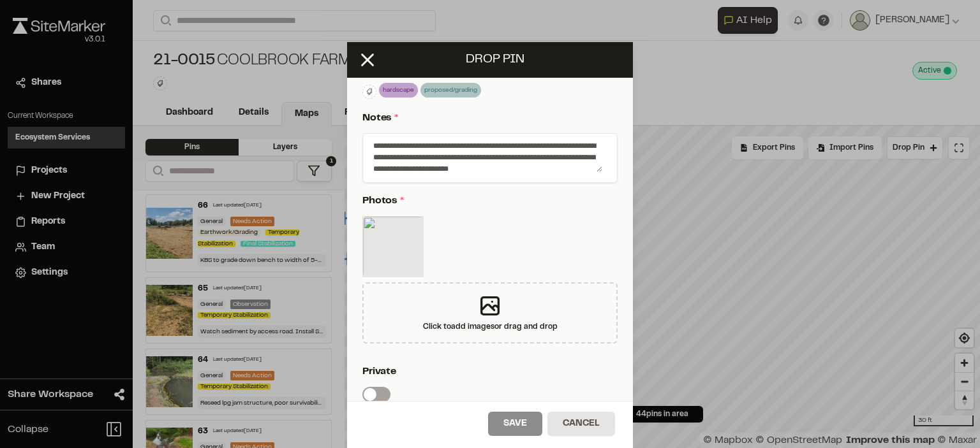
click at [551, 168] on textarea "**********" at bounding box center [485, 155] width 234 height 33
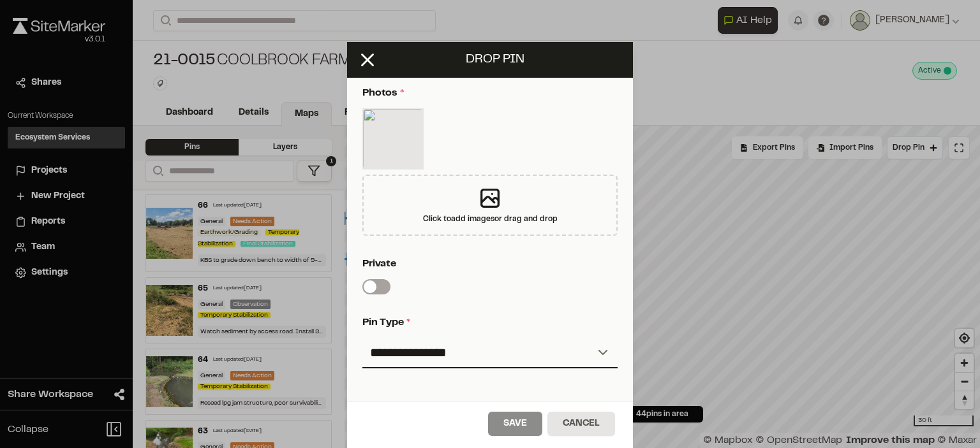
scroll to position [401, 0]
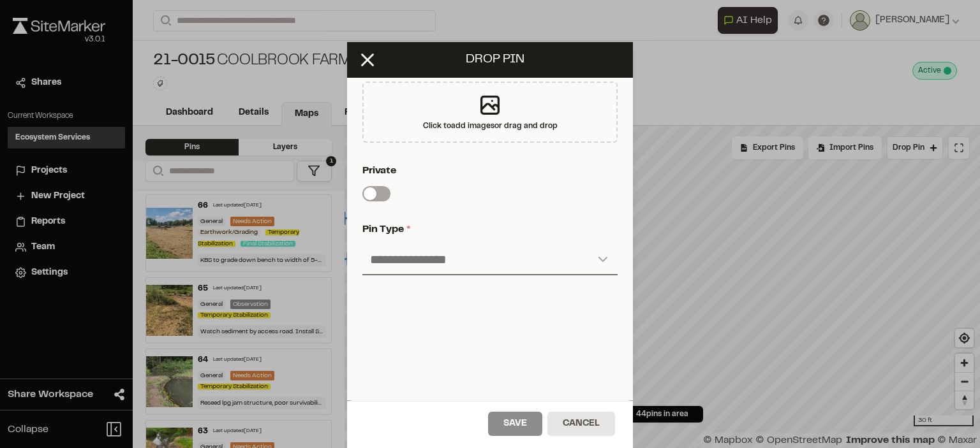
type textarea "**********"
click at [412, 252] on select "**********" at bounding box center [489, 260] width 255 height 31
select select "****"
click at [362, 245] on select "**********" at bounding box center [489, 260] width 255 height 31
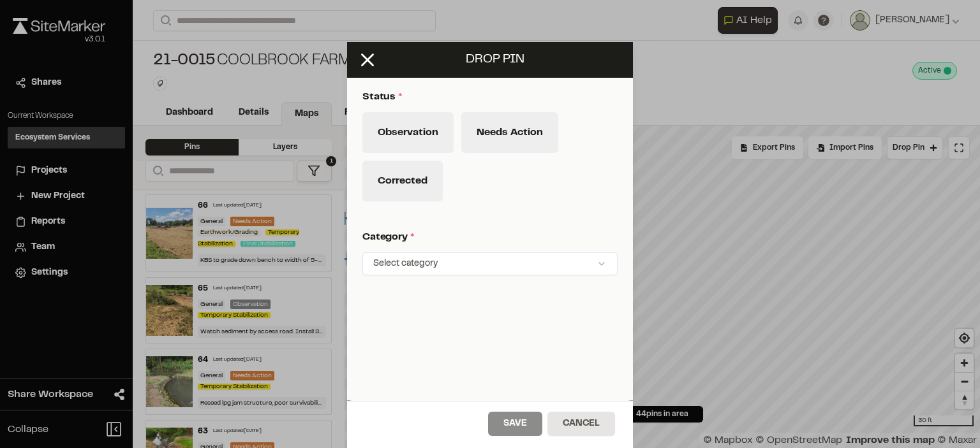
scroll to position [608, 0]
click at [480, 129] on button "Needs Action" at bounding box center [509, 132] width 97 height 41
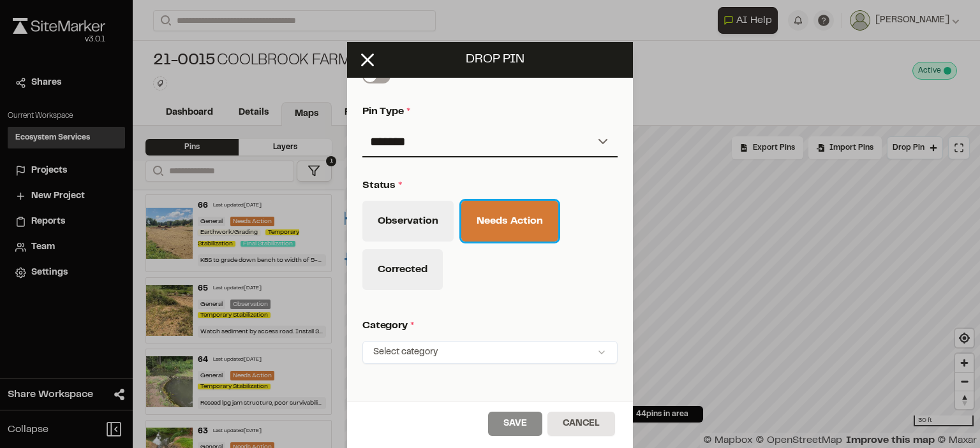
scroll to position [574, 0]
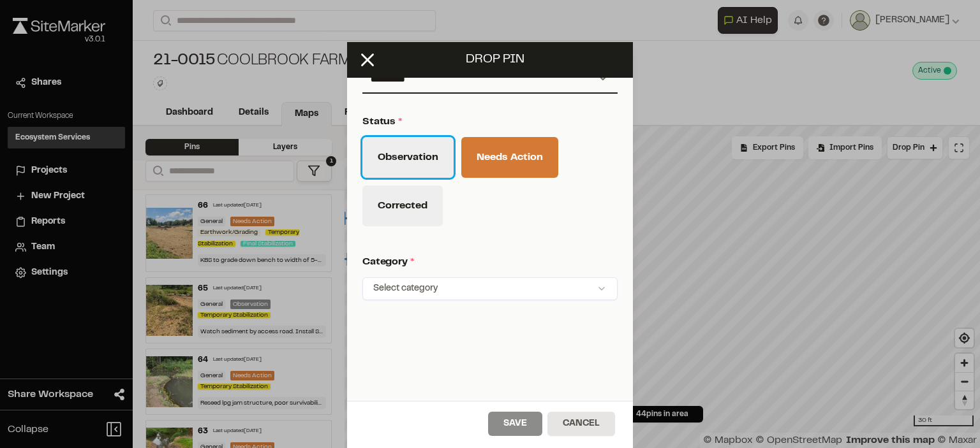
click at [410, 151] on button "Observation" at bounding box center [407, 157] width 91 height 41
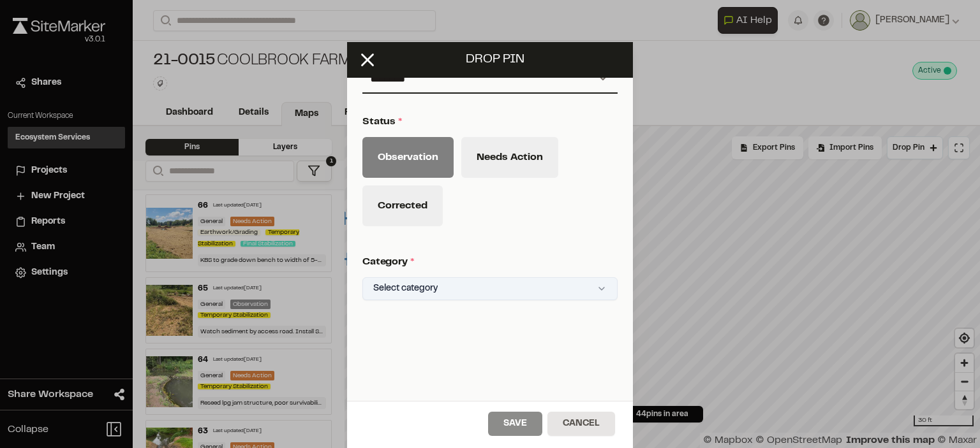
click at [421, 290] on html "**********" at bounding box center [490, 224] width 980 height 448
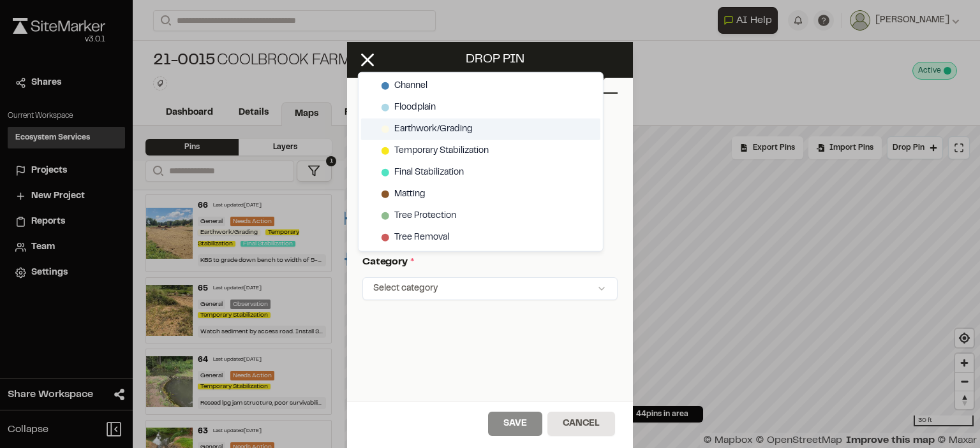
click at [413, 131] on span "Earthwork/Grading" at bounding box center [433, 129] width 78 height 14
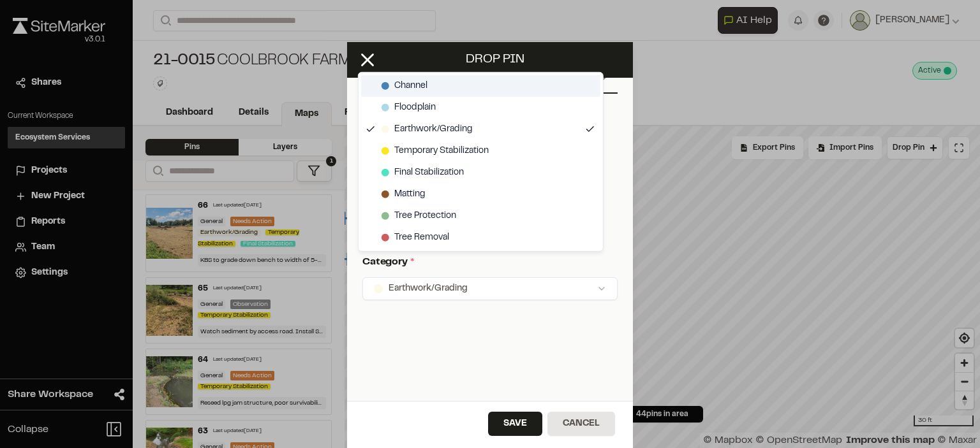
click at [399, 87] on span "Channel" at bounding box center [410, 86] width 33 height 14
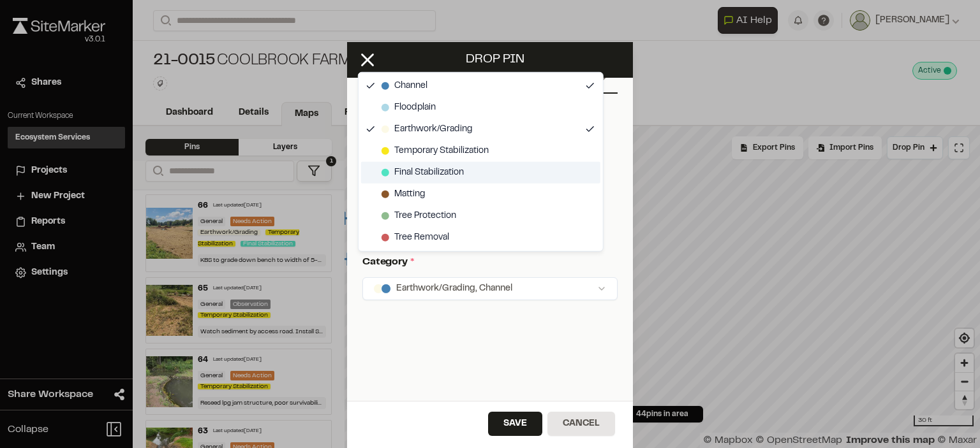
click at [418, 170] on span "Final Stabilization" at bounding box center [429, 173] width 70 height 14
click at [508, 424] on html "**********" at bounding box center [490, 224] width 980 height 448
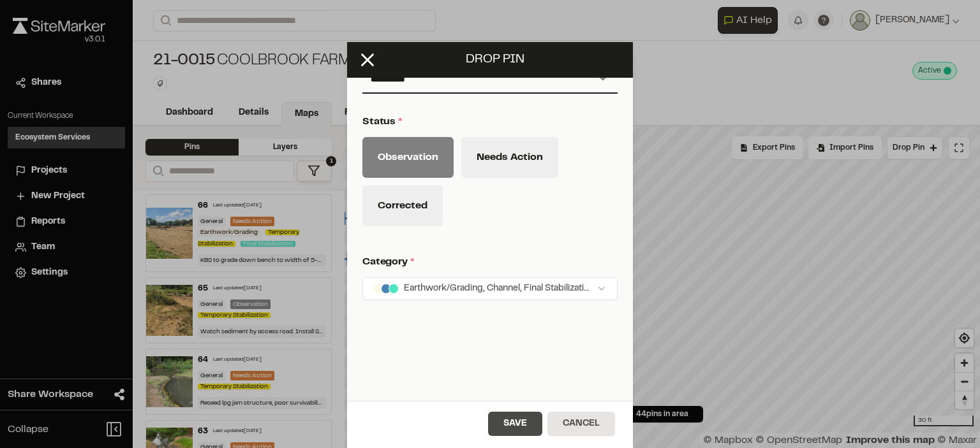
click at [498, 420] on button "Save" at bounding box center [515, 424] width 54 height 24
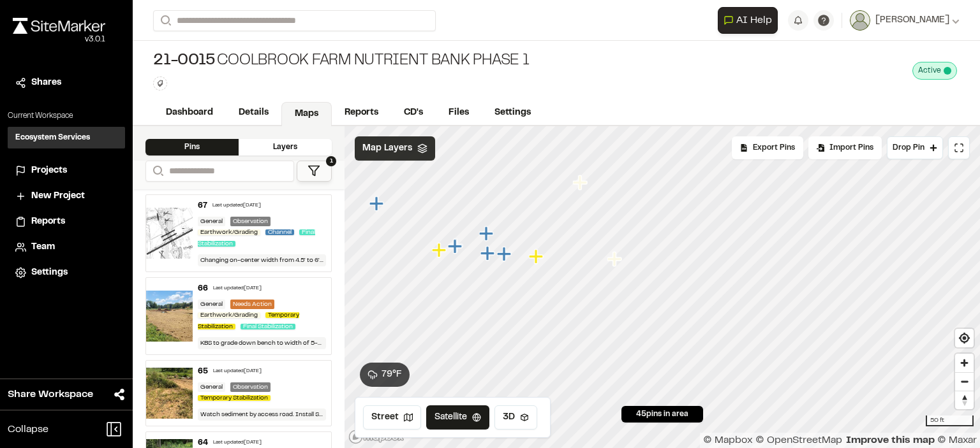
click at [386, 146] on span "Map Layers" at bounding box center [387, 149] width 50 height 14
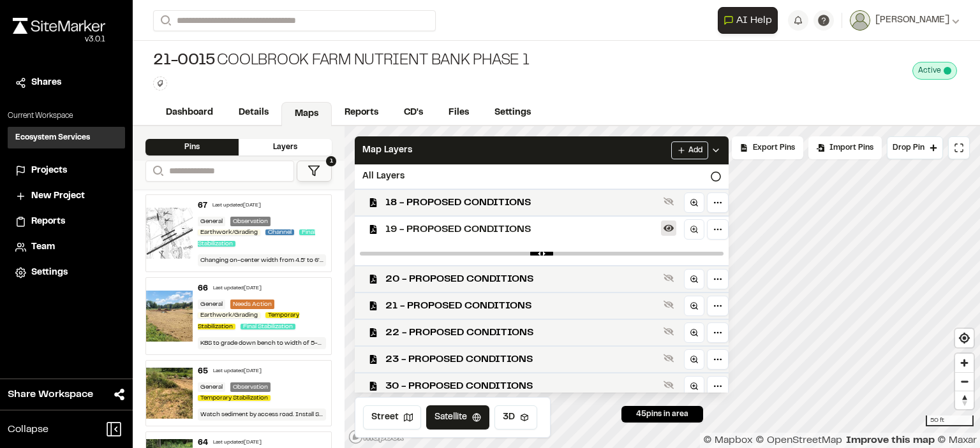
click at [670, 230] on icon at bounding box center [668, 228] width 10 height 7
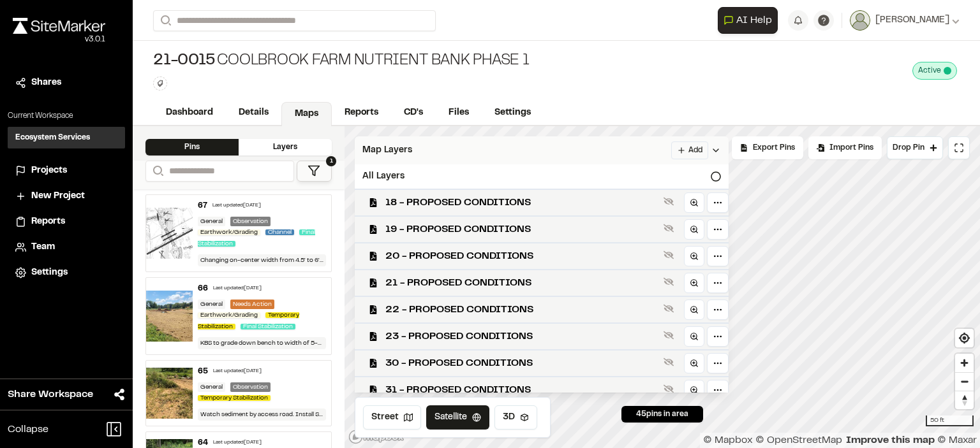
click at [514, 145] on div "Map Layers Add" at bounding box center [542, 151] width 374 height 28
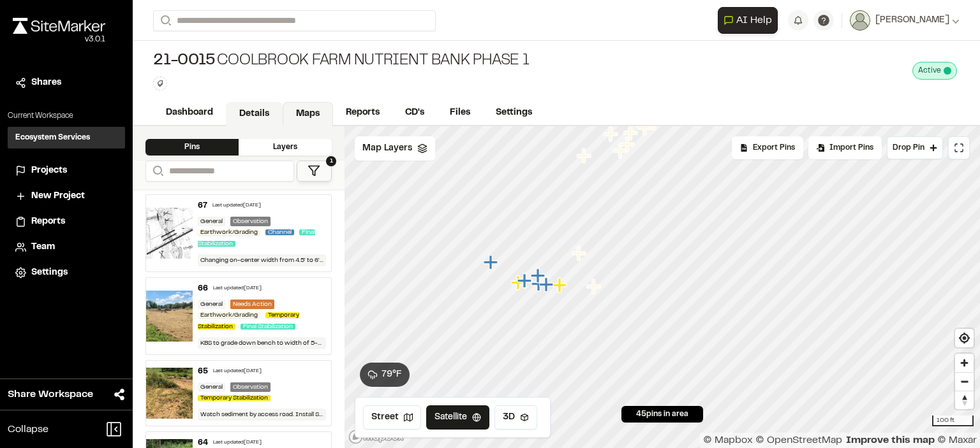
click at [240, 114] on link "Details" at bounding box center [254, 114] width 57 height 24
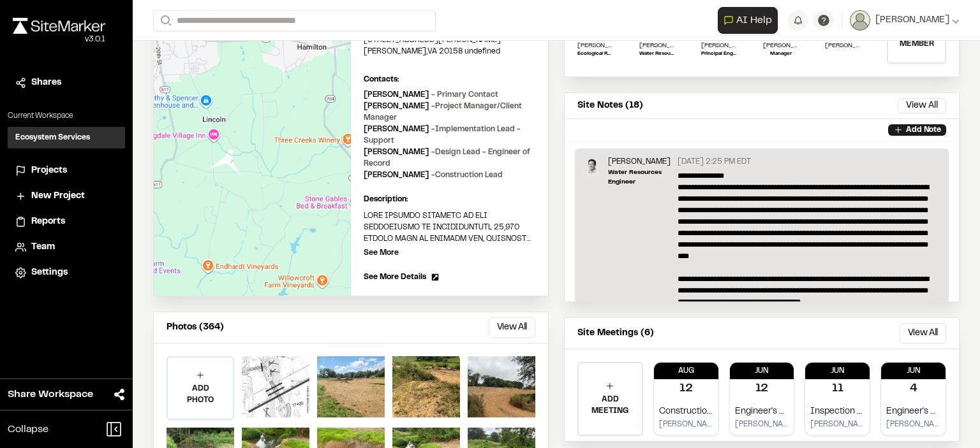
scroll to position [251, 0]
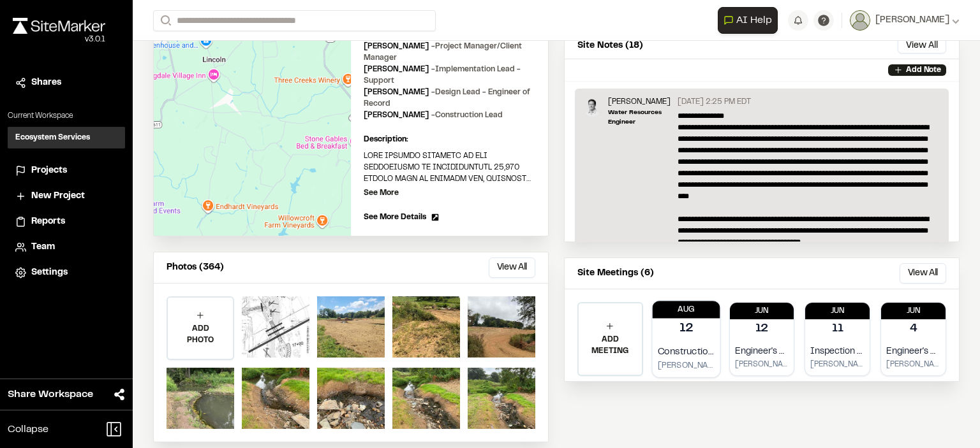
click at [681, 340] on div "Construction Inspectiom [PERSON_NAME]" at bounding box center [686, 359] width 68 height 38
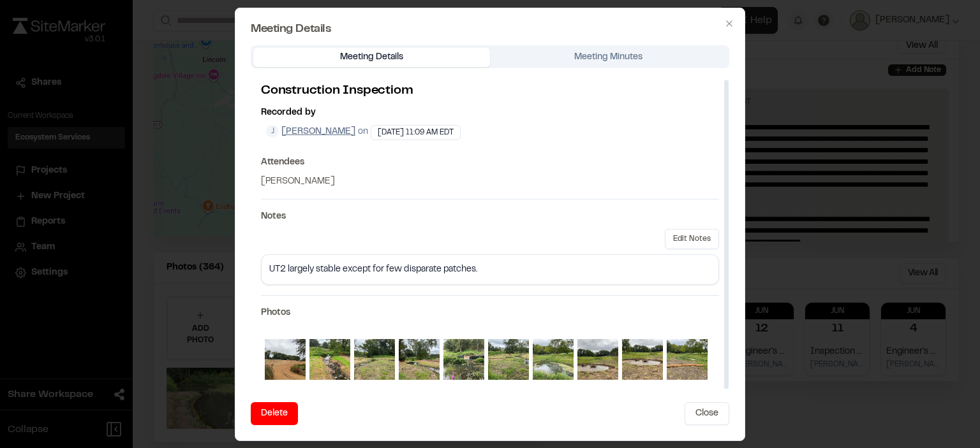
scroll to position [0, 0]
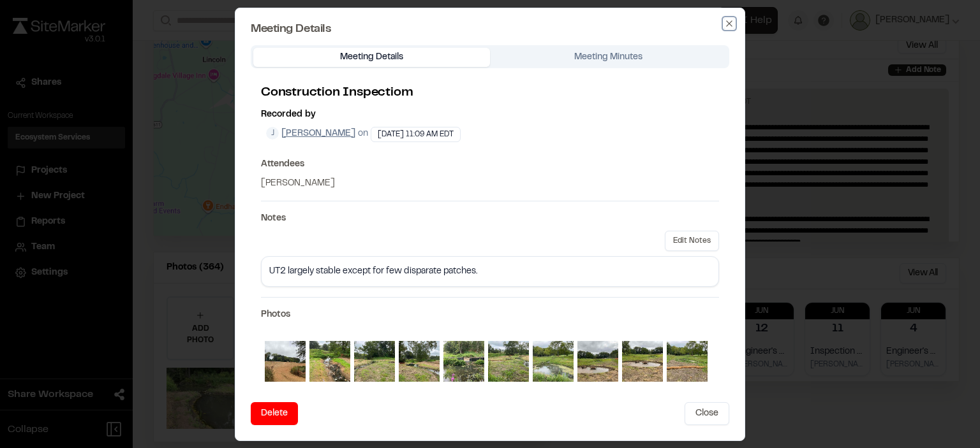
click at [727, 24] on icon "button" at bounding box center [729, 23] width 10 height 10
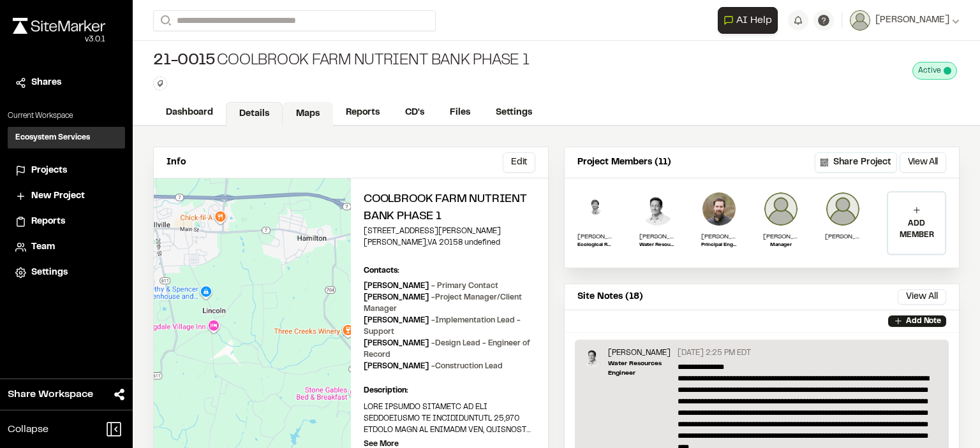
click at [297, 110] on link "Maps" at bounding box center [308, 114] width 50 height 24
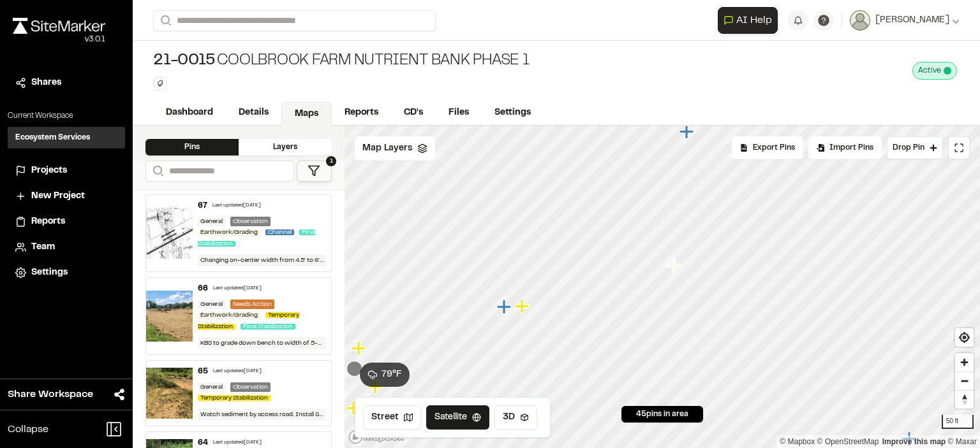
click at [674, 265] on icon "Map marker" at bounding box center [674, 265] width 14 height 14
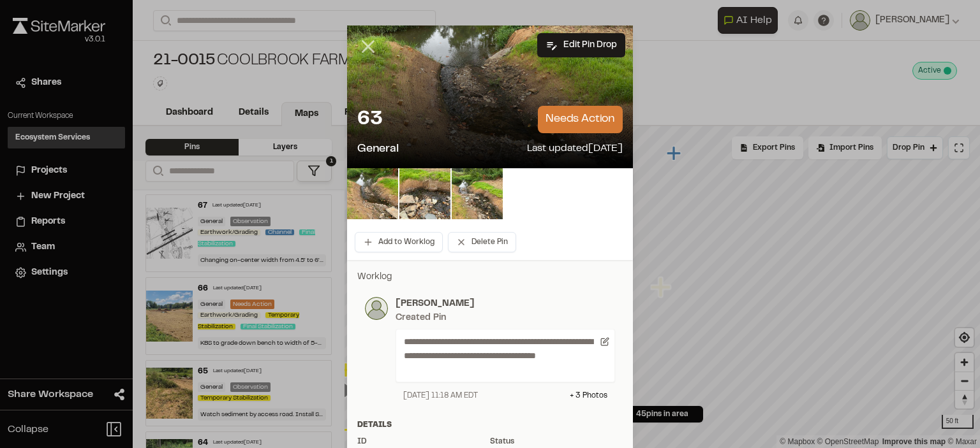
click at [364, 45] on line at bounding box center [368, 46] width 11 height 11
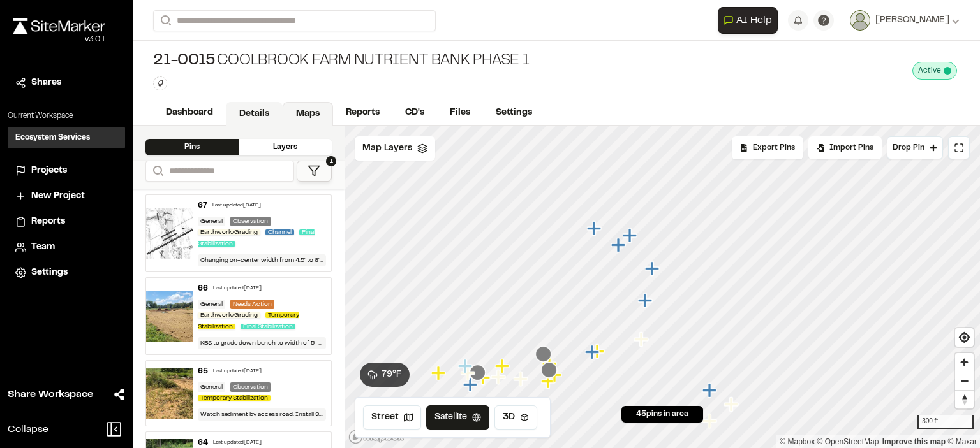
click at [260, 110] on link "Details" at bounding box center [254, 114] width 57 height 24
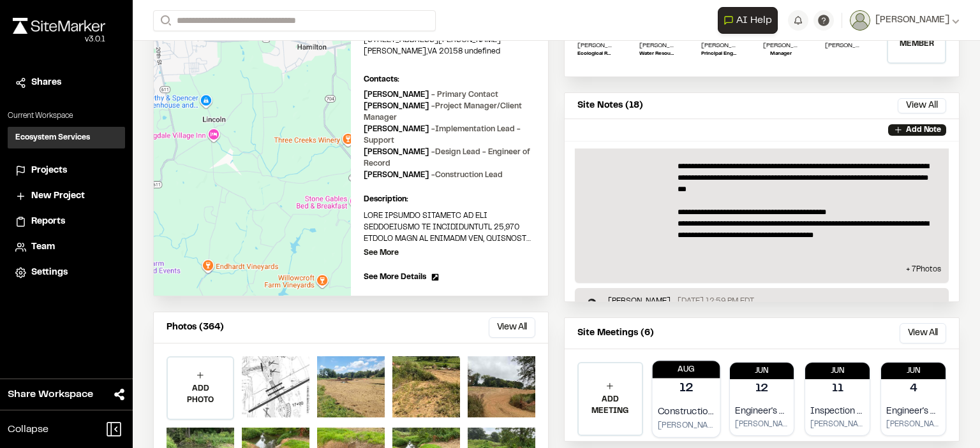
scroll to position [447, 0]
click at [684, 390] on p "12" at bounding box center [686, 389] width 14 height 18
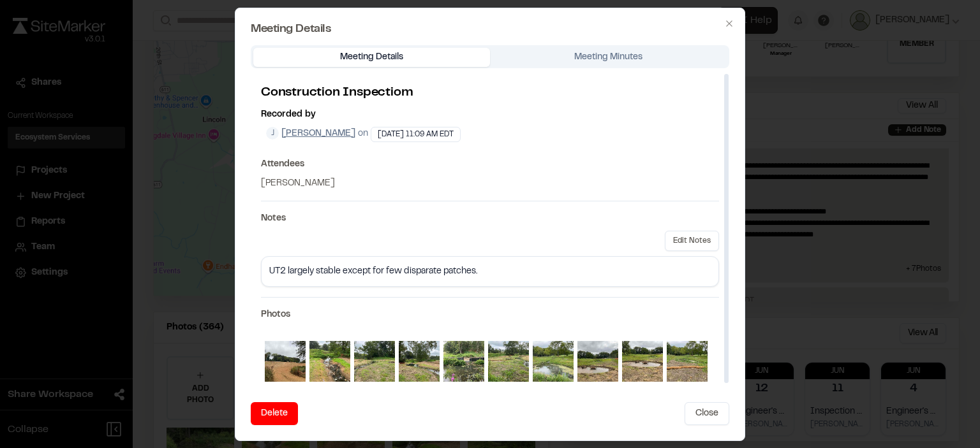
click at [505, 266] on div "UT2 largely stable except for few disparate patches." at bounding box center [489, 272] width 441 height 14
click at [496, 271] on div "UT2 largely stable except for few disparate patches." at bounding box center [489, 272] width 441 height 14
click at [477, 265] on div "UT2 largely stable except for few disparate patches." at bounding box center [489, 272] width 441 height 14
click at [700, 239] on button "Edit Notes" at bounding box center [692, 241] width 54 height 20
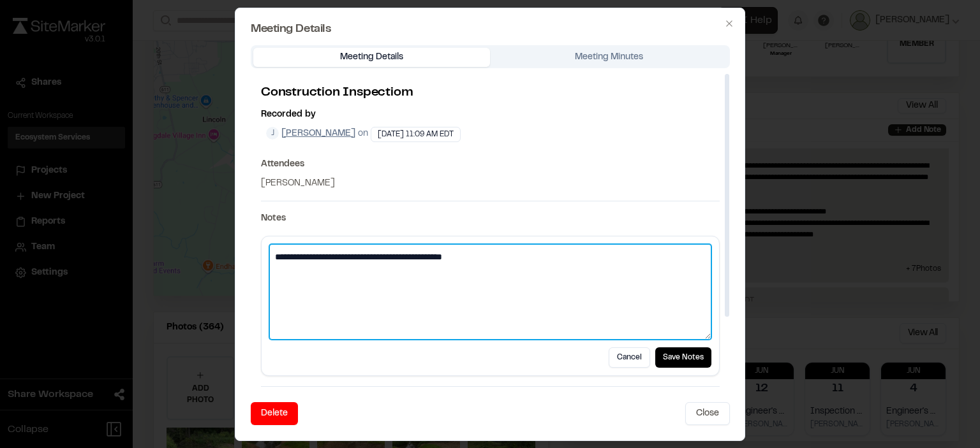
click at [275, 253] on textarea "**********" at bounding box center [490, 292] width 442 height 96
click at [499, 256] on textarea "**********" at bounding box center [490, 292] width 442 height 96
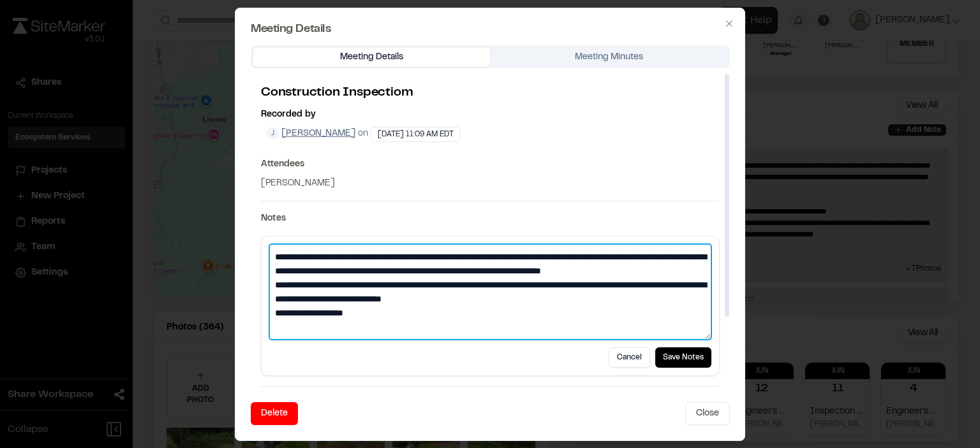
click at [367, 327] on textarea "**********" at bounding box center [490, 292] width 442 height 96
click at [559, 305] on textarea "**********" at bounding box center [490, 292] width 442 height 96
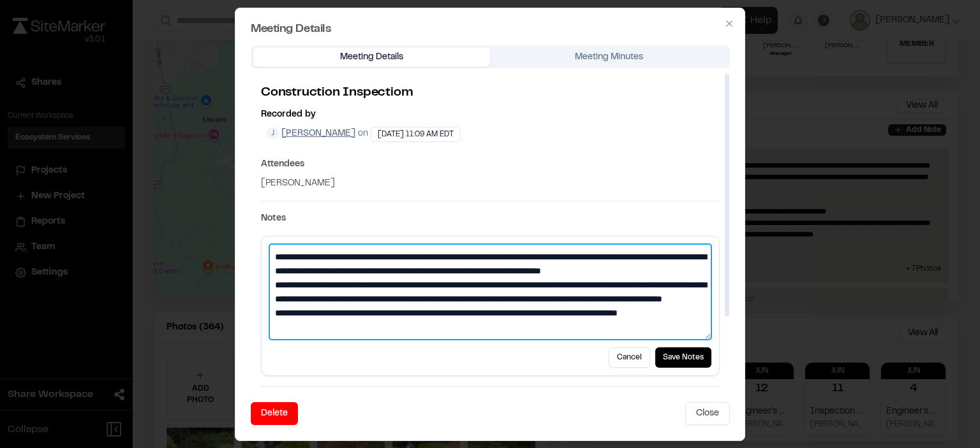
scroll to position [27, 0]
click at [346, 327] on textarea "**********" at bounding box center [490, 292] width 442 height 96
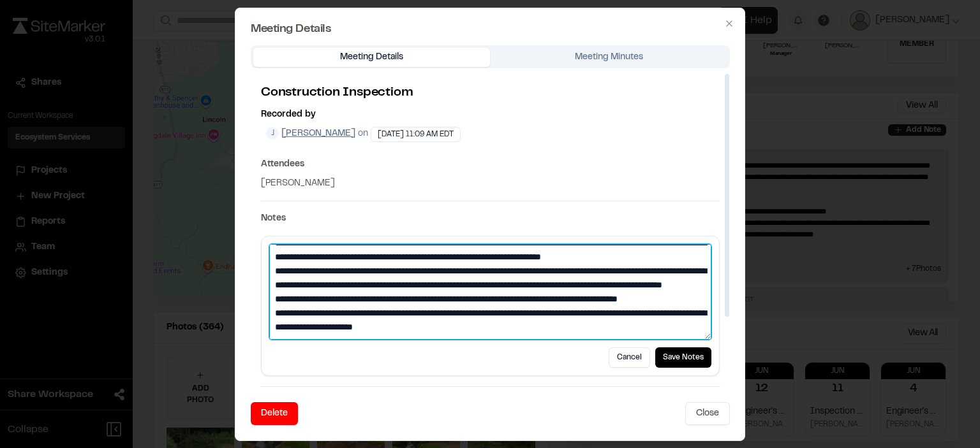
scroll to position [55, 0]
click at [512, 326] on textarea "**********" at bounding box center [490, 292] width 442 height 96
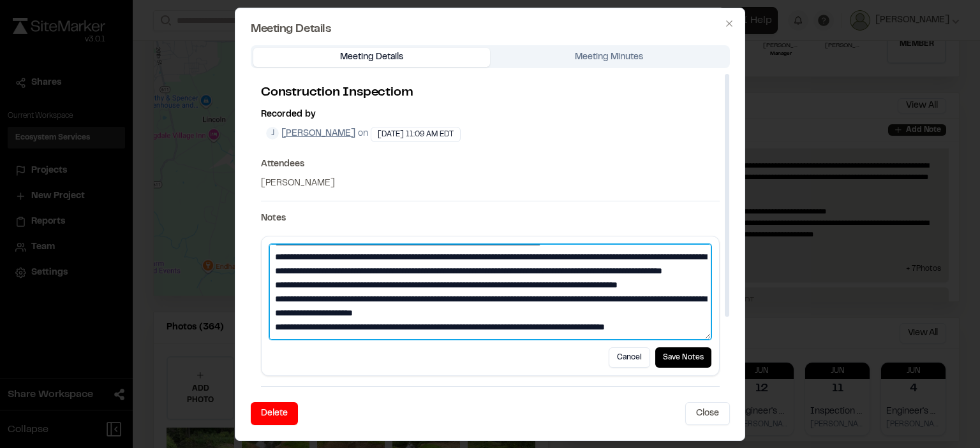
scroll to position [75, 0]
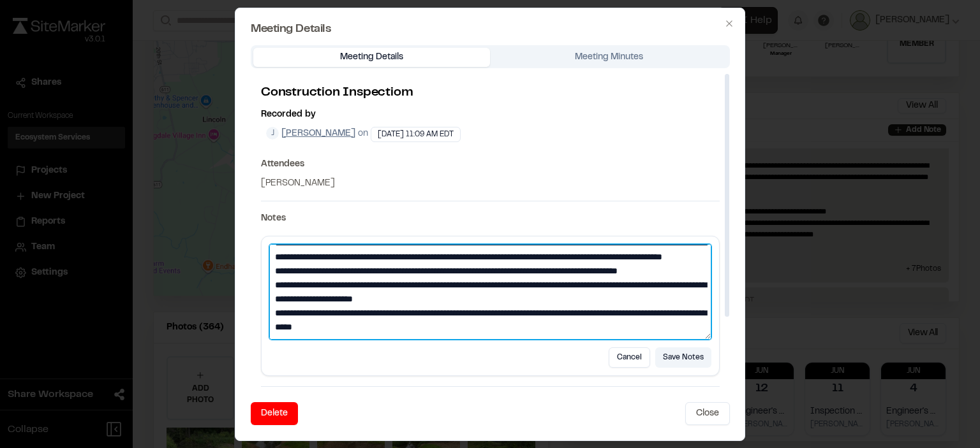
type textarea "**********"
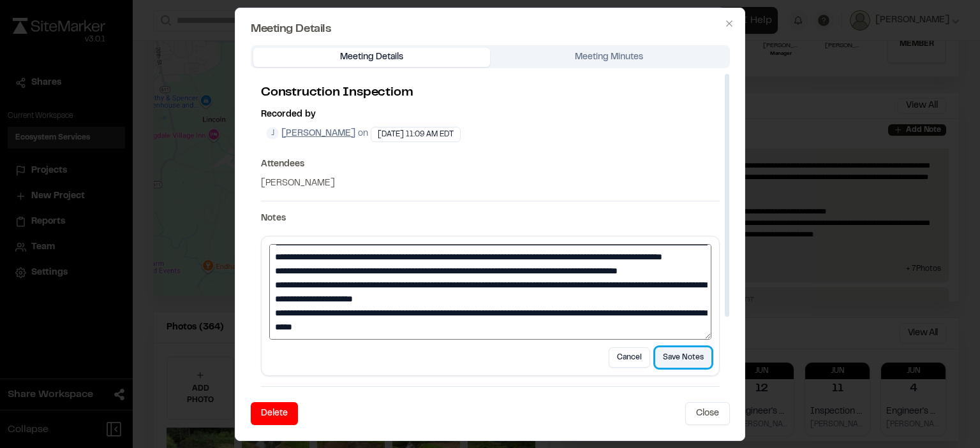
click at [683, 359] on button "Save Notes" at bounding box center [683, 358] width 56 height 20
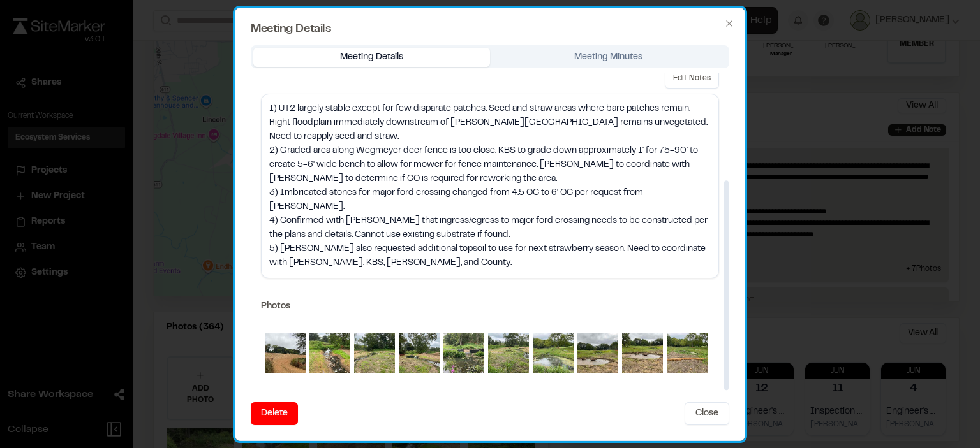
scroll to position [0, 0]
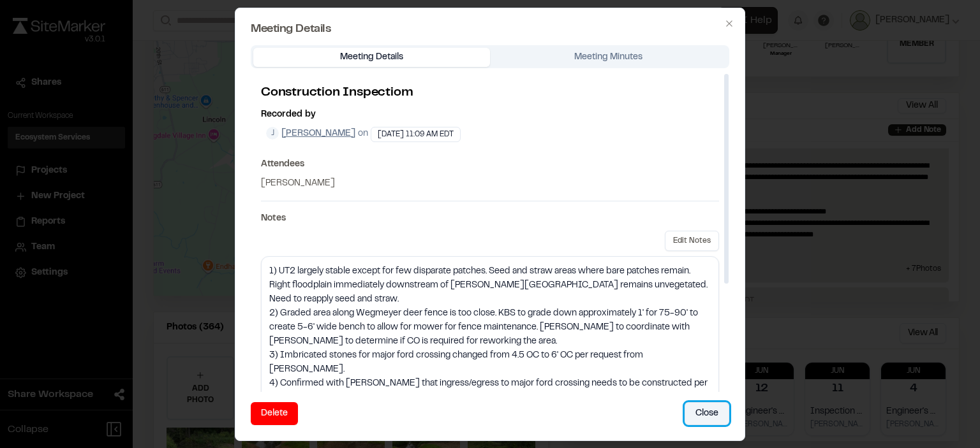
click at [702, 411] on button "Close" at bounding box center [706, 414] width 45 height 23
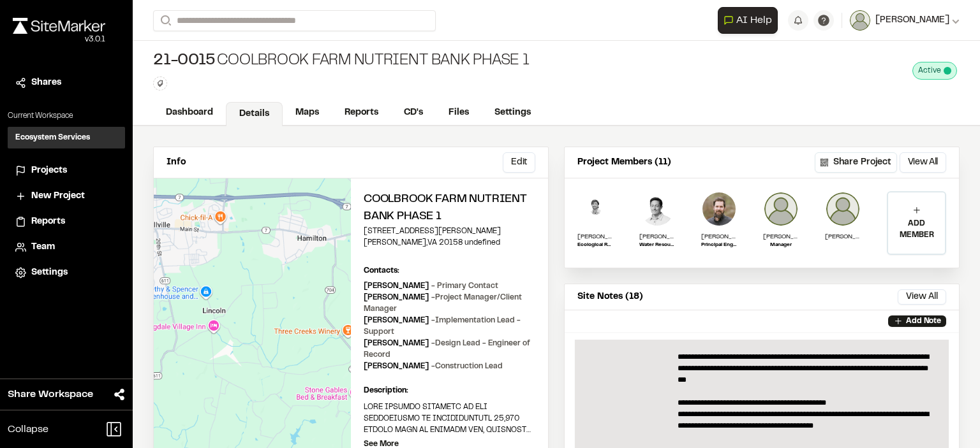
click at [913, 12] on button "[PERSON_NAME]" at bounding box center [905, 20] width 110 height 20
click at [889, 100] on link "Sign Out" at bounding box center [903, 106] width 111 height 19
